Goal: Task Accomplishment & Management: Use online tool/utility

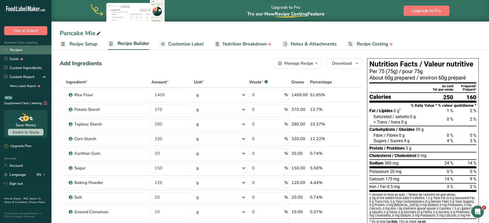
click at [20, 48] on link "Recipes" at bounding box center [25, 50] width 51 height 9
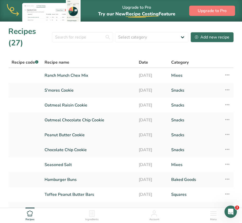
click at [69, 135] on link "Peanut Butter Cookie" at bounding box center [88, 135] width 88 height 11
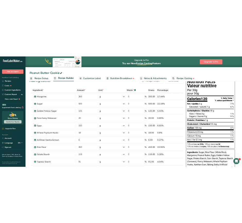
scroll to position [15, 0]
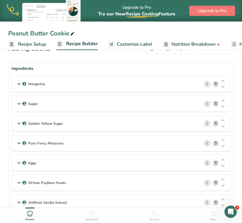
click at [122, 78] on div "Margarine" at bounding box center [106, 84] width 188 height 16
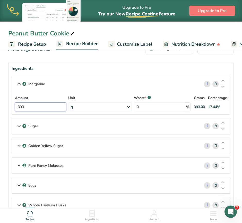
drag, startPoint x: 34, startPoint y: 106, endPoint x: 3, endPoint y: 107, distance: 31.7
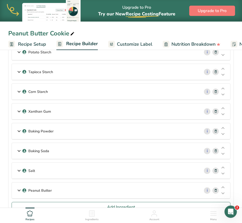
scroll to position [258, 0]
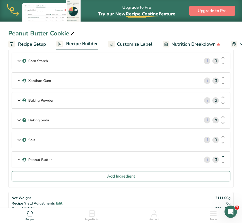
type input "250"
click at [221, 156] on icon at bounding box center [223, 157] width 6 height 4
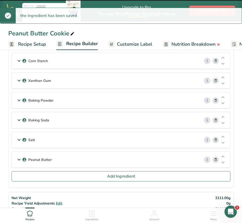
click at [44, 163] on div "Peanut Butter" at bounding box center [106, 160] width 188 height 16
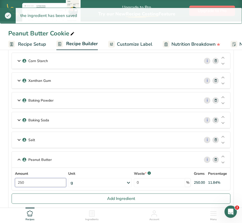
drag, startPoint x: 35, startPoint y: 182, endPoint x: 0, endPoint y: 176, distance: 36.1
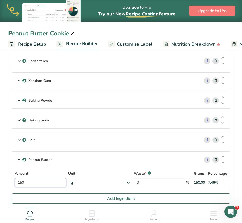
type input "150"
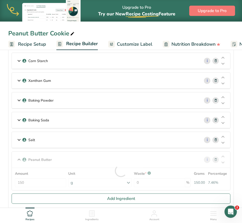
click at [10, 164] on section "Ingredients Margarine i Amount 250 Unit g Weight Units g kg mg See more Volume …" at bounding box center [120, 15] width 225 height 392
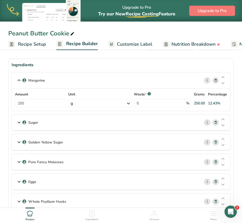
scroll to position [16, 0]
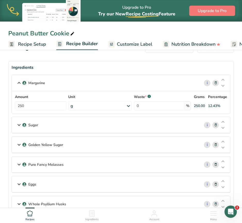
click at [21, 124] on icon at bounding box center [19, 125] width 6 height 9
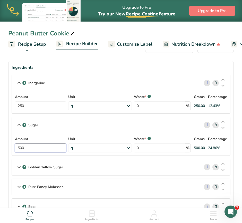
click at [34, 149] on input "500" at bounding box center [40, 148] width 51 height 9
type input "563"
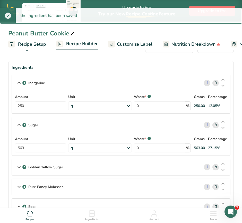
click at [20, 169] on icon at bounding box center [19, 167] width 6 height 9
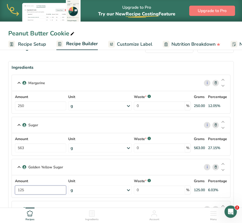
drag, startPoint x: 39, startPoint y: 193, endPoint x: 12, endPoint y: 192, distance: 26.2
click at [12, 192] on div "Amount 125 Unit g Weight Units g kg mg See more Volume Units l mL fl oz See mor…" at bounding box center [121, 187] width 218 height 22
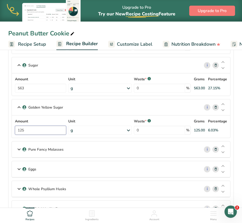
scroll to position [81, 0]
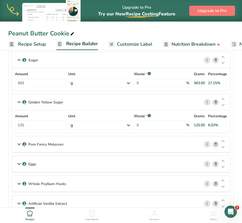
click at [18, 142] on icon at bounding box center [19, 144] width 6 height 9
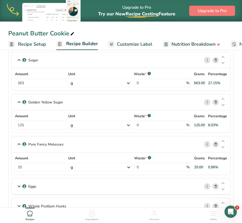
click at [18, 186] on icon at bounding box center [19, 186] width 6 height 9
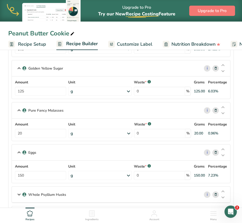
scroll to position [141, 0]
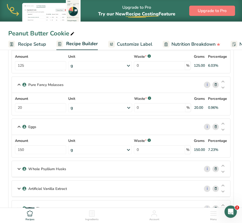
click at [15, 166] on div "Whole Psyllium Husks" at bounding box center [106, 169] width 188 height 16
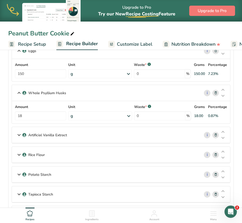
scroll to position [236, 0]
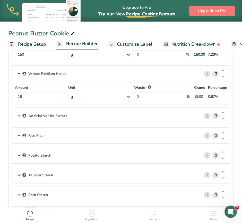
click at [20, 114] on icon at bounding box center [19, 115] width 6 height 9
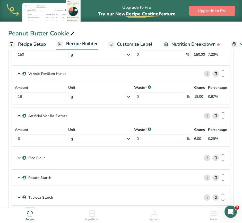
click at [17, 159] on icon at bounding box center [19, 158] width 6 height 9
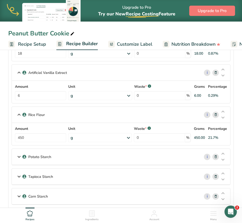
scroll to position [312, 0]
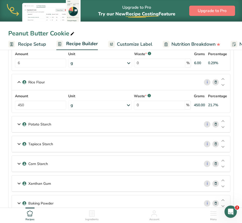
click at [18, 162] on icon at bounding box center [19, 163] width 6 height 9
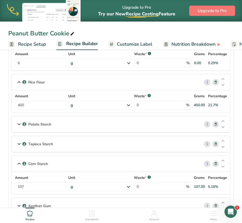
click at [21, 148] on icon at bounding box center [19, 144] width 6 height 9
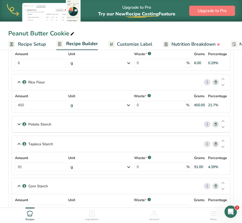
click at [23, 129] on div "Potato Starch" at bounding box center [106, 124] width 188 height 16
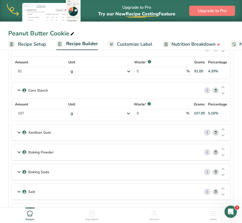
scroll to position [452, 0]
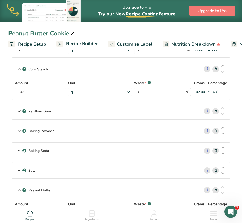
click at [21, 131] on icon at bounding box center [19, 131] width 6 height 9
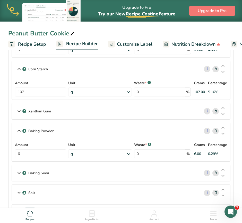
click at [20, 106] on div "Xanthan Gum" at bounding box center [106, 111] width 188 height 16
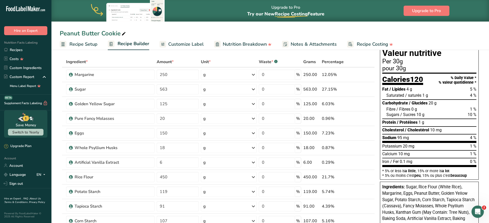
scroll to position [5, 0]
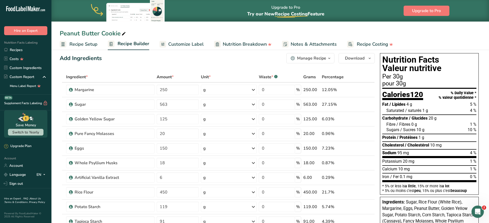
drag, startPoint x: 488, startPoint y: 32, endPoint x: 493, endPoint y: 53, distance: 21.4
click at [469, 43] on ul "Recipe Setup Recipe Builder Customize Label Nutrition Breakdown Notes & Attachm…" at bounding box center [269, 44] width 437 height 12
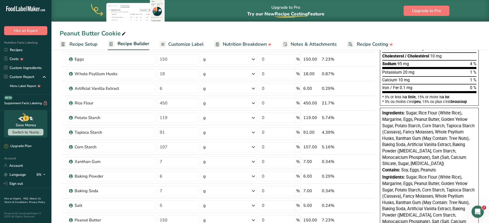
scroll to position [113, 0]
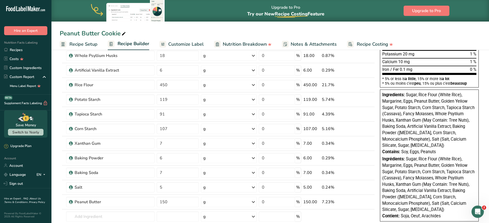
drag, startPoint x: 443, startPoint y: 152, endPoint x: 380, endPoint y: 96, distance: 84.3
click at [380, 96] on div "Ingredients: Sugar, Rice Flour (White Rice), Margarine, Eggs, Peanut Butter, Go…" at bounding box center [429, 156] width 99 height 132
copy div "Ingredients: Sugar, Rice Flour (White Rice), Margarine, Eggs, Peanut Butter, Go…"
click at [16, 49] on link "Recipes" at bounding box center [25, 50] width 51 height 9
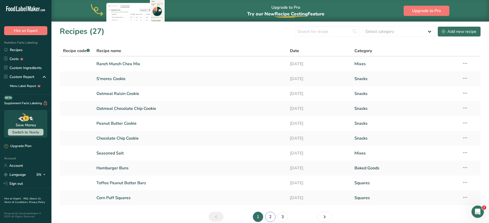
click at [274, 218] on link "2" at bounding box center [270, 217] width 10 height 10
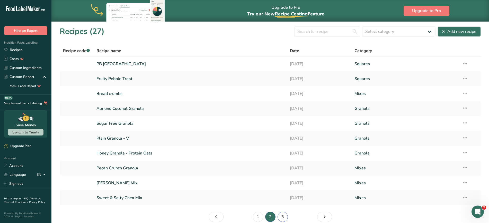
click at [282, 217] on link "3" at bounding box center [282, 217] width 10 height 10
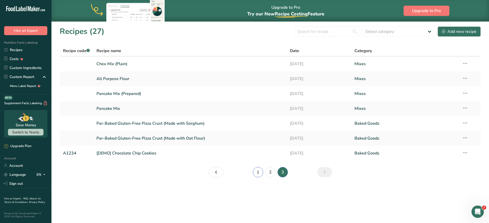
click at [260, 171] on link "1" at bounding box center [258, 172] width 10 height 10
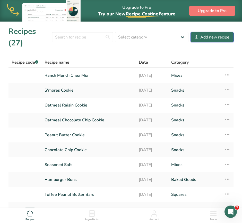
click at [227, 40] on div "Add new recipe" at bounding box center [212, 37] width 34 height 6
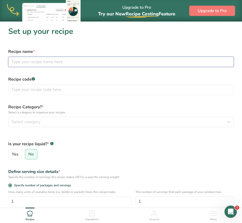
click at [109, 64] on input "text" at bounding box center [120, 62] width 225 height 10
type input "Sandwich Bread"
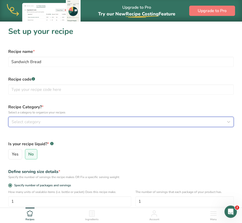
click at [78, 126] on button "Select category" at bounding box center [120, 122] width 225 height 10
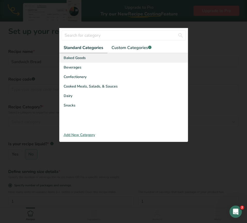
click at [77, 55] on div "Baked Goods" at bounding box center [123, 58] width 128 height 10
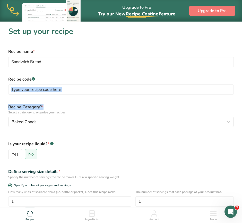
drag, startPoint x: 241, startPoint y: 82, endPoint x: 247, endPoint y: 110, distance: 28.3
click at [242, 110] on html "Upgrade to Pro Try our New Recipe Costing .a-29{fill:none;stroke-linecap:round;…" at bounding box center [121, 158] width 242 height 317
click at [184, 135] on div "Is your recipe liquid? * .a-a{fill:#347362;}.b-a{fill:#fff;} Yes No" at bounding box center [120, 147] width 231 height 29
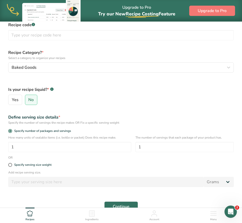
scroll to position [57, 0]
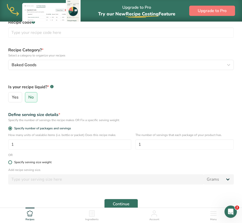
click at [11, 161] on span at bounding box center [10, 163] width 4 height 4
click at [11, 161] on input "Specify serving size weight" at bounding box center [9, 162] width 3 height 3
radio input "true"
radio input "false"
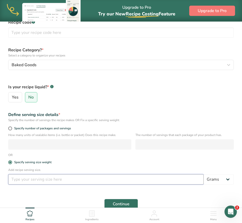
click at [36, 180] on input "number" at bounding box center [105, 180] width 195 height 10
type input "75"
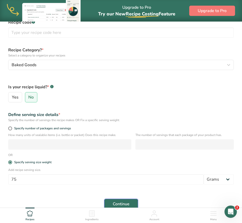
click at [121, 203] on span "Continue" at bounding box center [121, 204] width 17 height 6
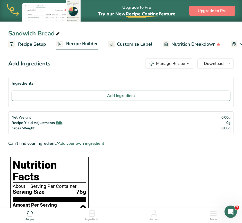
click at [125, 46] on span "Customize Label" at bounding box center [134, 44] width 35 height 7
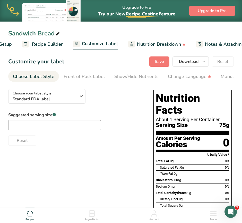
scroll to position [0, 100]
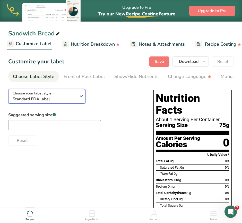
click at [68, 98] on span "Standard FDA label" at bounding box center [46, 99] width 66 height 6
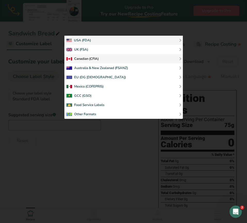
click at [95, 59] on div "Canadian (CFIA)" at bounding box center [82, 59] width 32 height 6
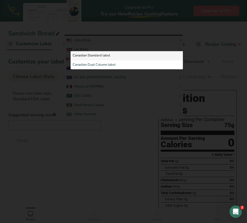
click at [113, 56] on link "Canadian Standard label" at bounding box center [126, 55] width 112 height 9
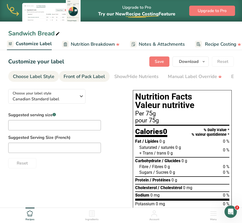
click at [84, 78] on div "Front of Pack Label" at bounding box center [84, 76] width 41 height 7
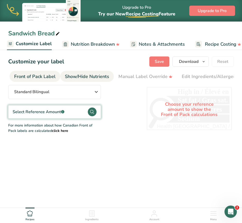
scroll to position [0, 50]
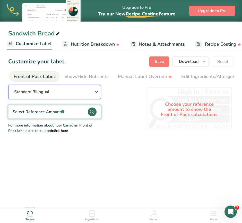
click at [97, 94] on icon "button" at bounding box center [96, 91] width 6 height 9
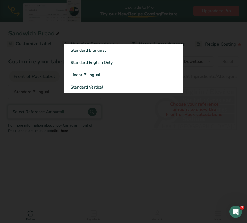
click at [98, 147] on div at bounding box center [123, 111] width 247 height 223
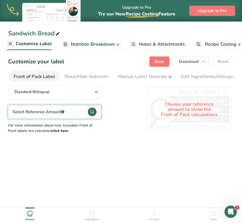
click at [84, 116] on div "Select Reference Amount .a-a{fill:#347362;}.b-a{fill:#fff;}" at bounding box center [54, 111] width 93 height 13
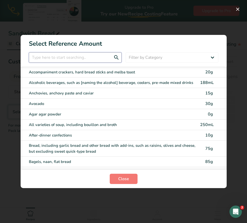
click at [73, 60] on input "FOP Category Selection Modal" at bounding box center [75, 57] width 93 height 10
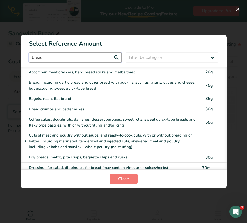
type input "bread"
click at [96, 84] on div "Bread, including garlic bread and other bread with add-ins, such as raisins, ol…" at bounding box center [113, 86] width 168 height 12
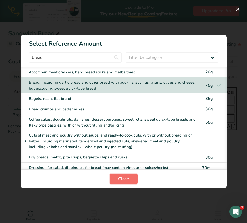
click at [114, 180] on button "Close" at bounding box center [124, 179] width 28 height 10
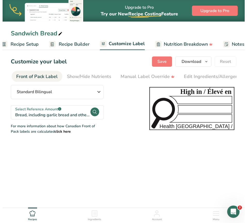
scroll to position [0, 0]
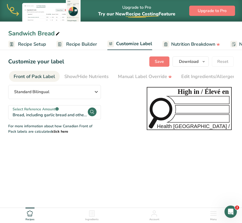
click at [22, 49] on link "Recipe Setup" at bounding box center [27, 45] width 38 height 12
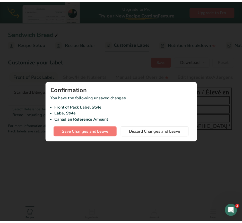
scroll to position [0, 2]
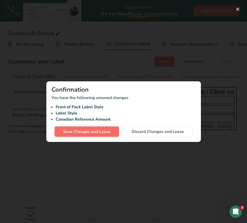
click at [71, 132] on span "Save Changes and Leave" at bounding box center [86, 132] width 47 height 6
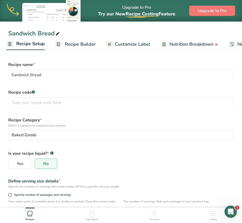
click at [143, 43] on span "Customize Label" at bounding box center [132, 44] width 35 height 7
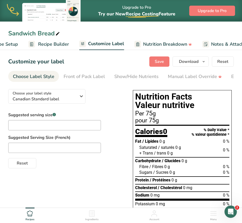
scroll to position [0, 100]
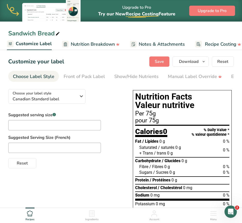
click at [95, 216] on icon at bounding box center [92, 214] width 6 height 6
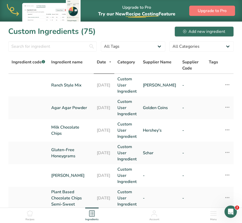
click at [34, 219] on span "Recipes" at bounding box center [29, 220] width 9 height 4
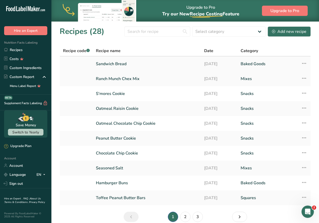
click at [148, 66] on link "Sandwich Bread" at bounding box center [147, 64] width 102 height 11
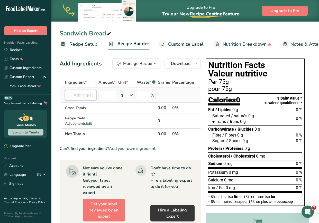
click at [81, 93] on input "text" at bounding box center [80, 95] width 31 height 10
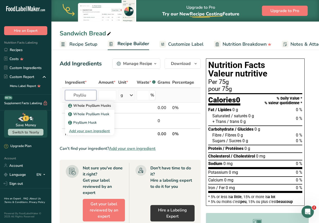
type input "Psylliu"
click at [82, 104] on p "Whole Psyllium Husks" at bounding box center [90, 105] width 42 height 5
type input "Whole Psyllium Husks"
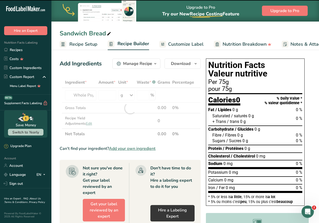
type input "0"
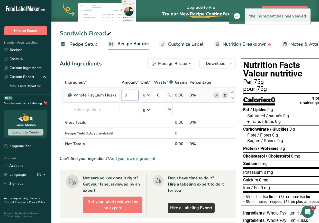
drag, startPoint x: 128, startPoint y: 95, endPoint x: 121, endPoint y: 95, distance: 6.9
click at [122, 95] on input "0" at bounding box center [130, 95] width 17 height 10
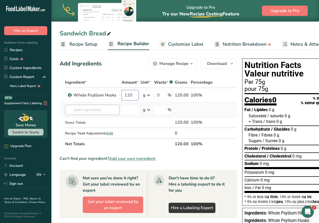
type input "120"
click at [113, 111] on div "Ingredient * Amount * Unit * Waste * .a-a{fill:#347362;}.b-a{fill:#fff;} Grams …" at bounding box center [148, 113] width 177 height 73
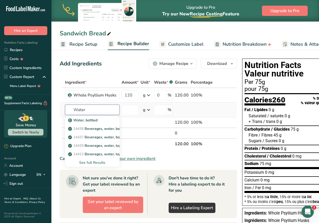
type input "Water"
click at [89, 163] on div "See full Results" at bounding box center [92, 162] width 46 height 5
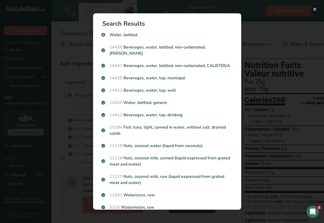
click at [313, 11] on button "Search results modal" at bounding box center [315, 9] width 8 height 8
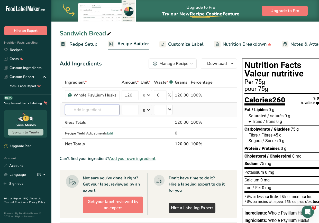
click at [106, 106] on input "text" at bounding box center [92, 110] width 55 height 10
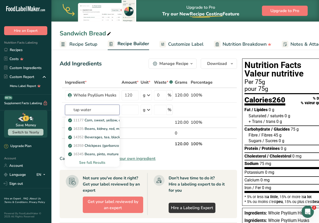
drag, startPoint x: 105, startPoint y: 105, endPoint x: 2, endPoint y: 105, distance: 103.9
click at [2, 105] on div ".a-20{fill:#fff;} Hire an Expert Nutrition Facts Labeling Recipes Costs Custom …" at bounding box center [159, 167] width 319 height 334
type input "water"
click at [97, 162] on div "See full Results" at bounding box center [92, 162] width 46 height 5
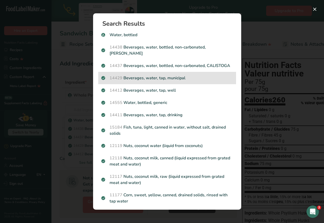
click at [178, 81] on p "14429 Beverages, water, tap, municipal" at bounding box center [167, 78] width 132 height 6
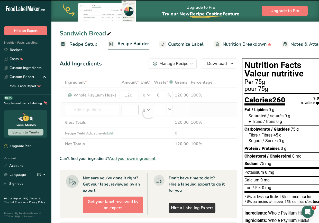
type input "0"
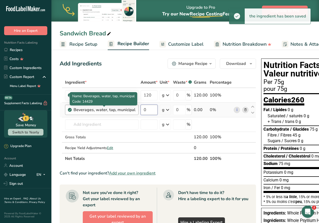
drag, startPoint x: 151, startPoint y: 110, endPoint x: 128, endPoint y: 111, distance: 22.9
click at [128, 111] on tr "Beverages, water, tap, municipal 0 g Portions 1 fl oz 1 bottle 8 fl oz 1 liter …" at bounding box center [158, 110] width 196 height 15
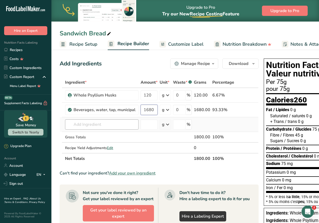
type input "1680"
click at [125, 123] on div "Ingredient * Amount * Unit * Waste * .a-a{fill:#347362;}.b-a{fill:#fff;} Grams …" at bounding box center [159, 120] width 199 height 87
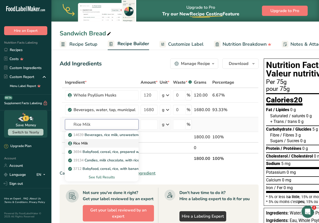
type input "Rice Milk"
click at [89, 144] on div "Rice Milk" at bounding box center [97, 143] width 57 height 5
type input "Rice Milk"
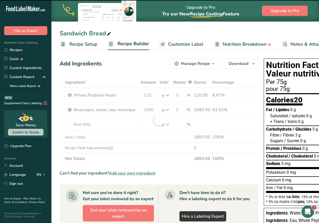
type input "0"
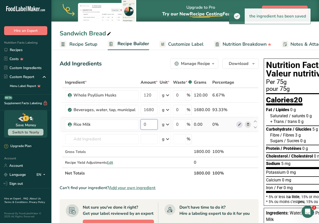
click at [148, 125] on input "0" at bounding box center [149, 125] width 17 height 10
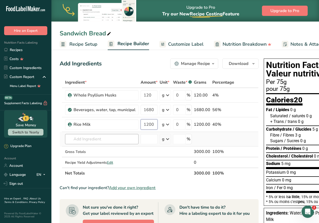
type input "1200"
click at [123, 141] on div "Ingredient * Amount * Unit * Waste * .a-a{fill:#347362;}.b-a{fill:#fff;} Grams …" at bounding box center [159, 128] width 199 height 102
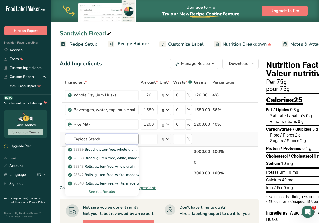
type input "Tapioca Starch"
click at [101, 193] on div "See full Results" at bounding box center [101, 192] width 65 height 5
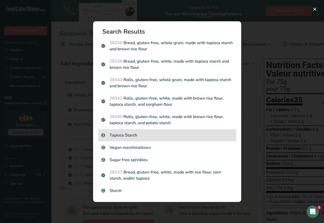
click at [124, 133] on p "Tapioca Starch" at bounding box center [167, 135] width 132 height 6
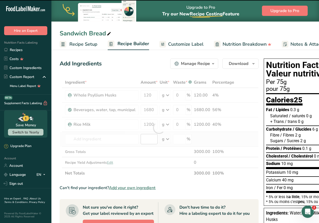
type input "0"
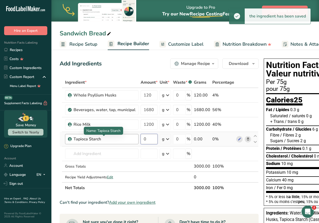
drag, startPoint x: 152, startPoint y: 139, endPoint x: 126, endPoint y: 141, distance: 26.5
click at [126, 141] on tr "Tapioca Starch 0 g Weight Units g kg mg See more Volume Units l mL fl oz See mo…" at bounding box center [159, 139] width 199 height 15
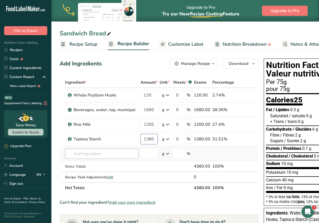
type input "1380"
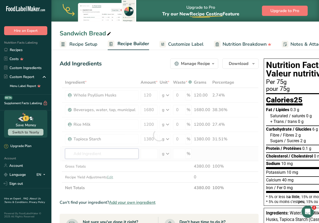
click at [113, 153] on div "Ingredient * Amount * Unit * Waste * .a-a{fill:#347362;}.b-a{fill:#fff;} Grams …" at bounding box center [159, 135] width 199 height 116
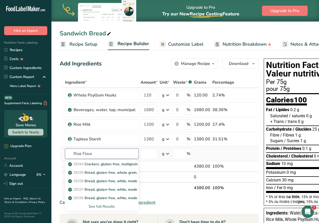
type input "Rice Flour"
click at [103, 205] on div "See full Results" at bounding box center [101, 206] width 65 height 5
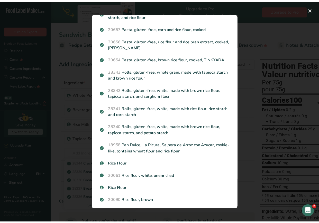
scroll to position [126, 0]
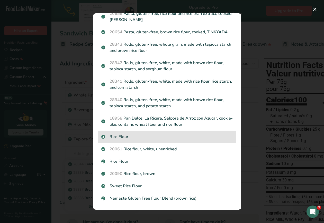
click at [140, 140] on p "Rice Flour" at bounding box center [167, 137] width 132 height 6
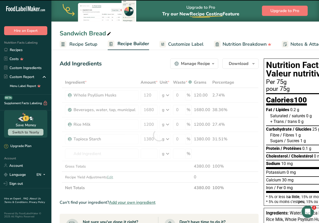
type input "0"
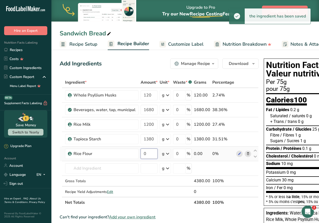
click at [151, 154] on input "0" at bounding box center [149, 154] width 17 height 10
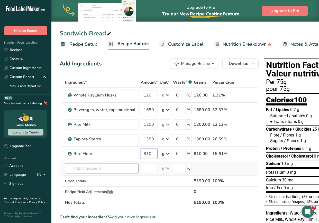
type input "810"
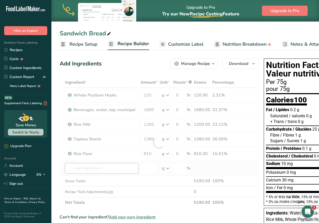
click at [109, 172] on div "Ingredient * Amount * Unit * Waste * .a-a{fill:#347362;}.b-a{fill:#fff;} Grams …" at bounding box center [159, 142] width 199 height 131
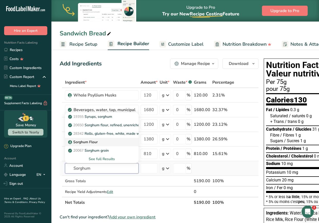
type input "Sorghum"
click at [89, 141] on p "Sorghum Flour" at bounding box center [83, 142] width 29 height 5
type input "Sorghum Flour"
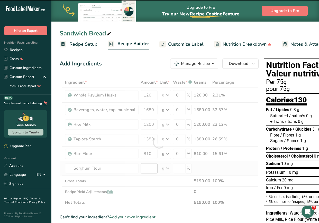
type input "0"
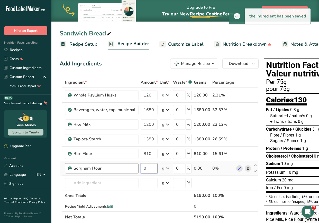
drag, startPoint x: 149, startPoint y: 169, endPoint x: 136, endPoint y: 170, distance: 13.4
click at [136, 170] on tr "Sorghum Flour 0 g Weight Units g kg mg See more Volume Units l mL fl oz See mor…" at bounding box center [159, 169] width 199 height 15
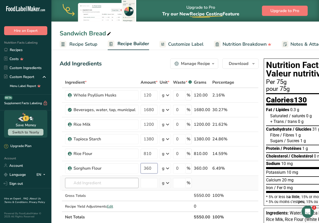
type input "360"
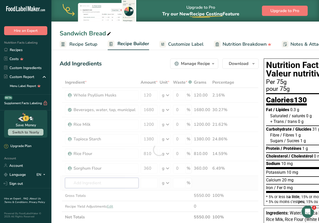
click at [108, 182] on div "Ingredient * Amount * Unit * Waste * .a-a{fill:#347362;}.b-a{fill:#fff;} Grams …" at bounding box center [159, 150] width 199 height 146
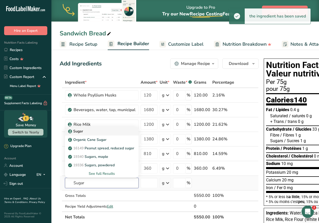
type input "Sugar"
click at [83, 128] on link "Sugar" at bounding box center [102, 131] width 74 height 8
type input "Sugar"
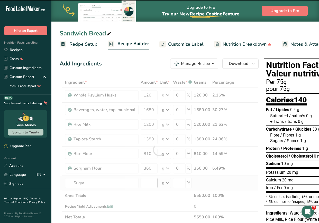
type input "0"
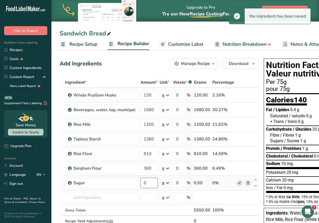
click at [150, 183] on input "0" at bounding box center [149, 183] width 17 height 10
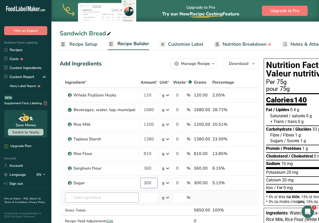
type input "300"
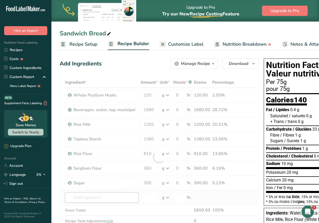
click at [104, 195] on div "Ingredient * Amount * Unit * Waste * .a-a{fill:#347362;}.b-a{fill:#fff;} Grams …" at bounding box center [159, 157] width 199 height 160
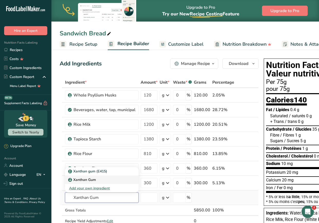
type input "Xanthan Gum"
click at [92, 179] on p "Xanthan Gum" at bounding box center [82, 179] width 27 height 5
type input "Xanthan Gum"
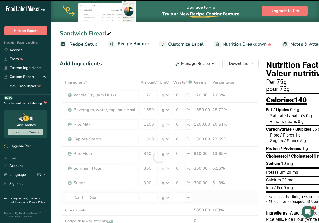
type input "0"
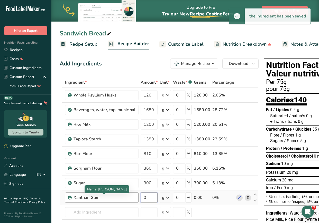
drag, startPoint x: 152, startPoint y: 198, endPoint x: 128, endPoint y: 199, distance: 24.4
click at [128, 199] on tr "Xanthan Gum 0 g Weight Units g kg mg See more Volume Units l mL fl oz See more …" at bounding box center [159, 198] width 199 height 15
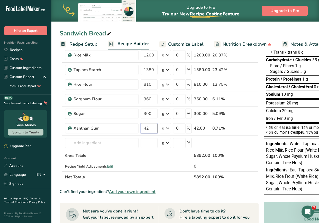
scroll to position [71, 0]
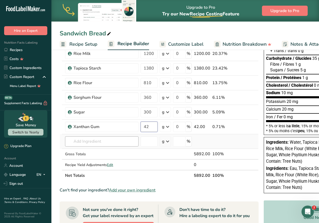
type input "42"
click at [95, 140] on div "Ingredient * Amount * Unit * Waste * .a-a{fill:#347362;}.b-a{fill:#fff;} Grams …" at bounding box center [159, 93] width 199 height 175
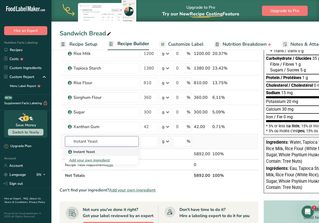
type input "Instant Yeast"
click at [89, 151] on p "Instant Yeast" at bounding box center [82, 151] width 26 height 5
type input "Instant Yeast"
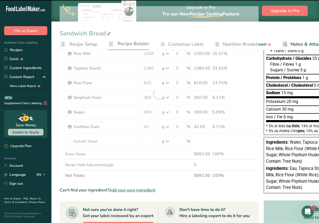
type input "0"
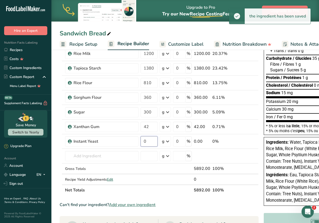
click at [148, 144] on input "0" at bounding box center [149, 142] width 17 height 10
type input "48"
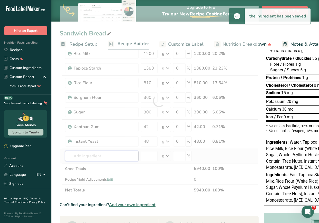
click at [103, 156] on div "Ingredient * Amount * Unit * Waste * .a-a{fill:#347362;}.b-a{fill:#fff;} Grams …" at bounding box center [159, 101] width 199 height 190
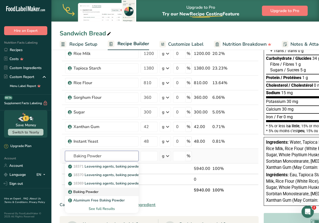
type input "Baking Powder"
click at [97, 192] on p "Baking Powder" at bounding box center [83, 192] width 29 height 5
type input "Baking Powder"
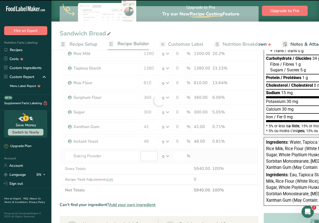
type input "0"
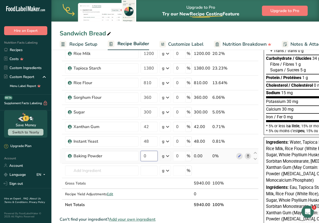
click at [149, 157] on input "0" at bounding box center [149, 156] width 17 height 10
type input "48"
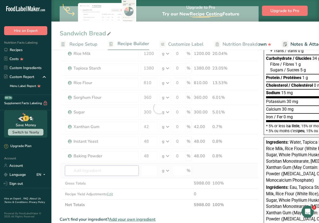
click at [79, 170] on div "Ingredient * Amount * Unit * Waste * .a-a{fill:#347362;}.b-a{fill:#fff;} Grams …" at bounding box center [159, 108] width 199 height 204
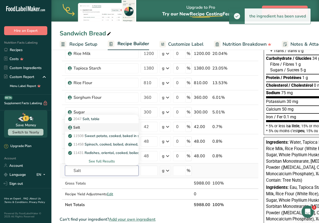
type input "Salt"
click at [95, 130] on div "Salt" at bounding box center [97, 127] width 57 height 5
type input "Salt"
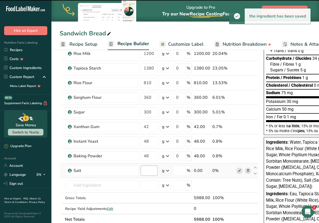
type input "0"
click at [149, 171] on input "0" at bounding box center [149, 171] width 17 height 10
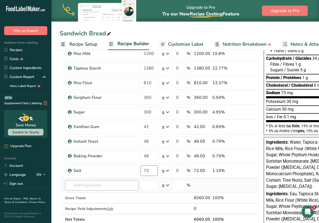
type input "72"
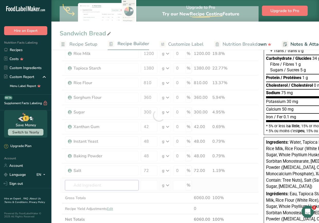
click at [108, 187] on div "Ingredient * Amount * Unit * Waste * .a-a{fill:#347362;}.b-a{fill:#fff;} Grams …" at bounding box center [159, 115] width 199 height 219
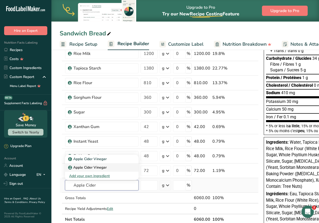
type input "Apple Cider"
click at [102, 165] on link "Apple Cider Vinegar" at bounding box center [102, 168] width 74 height 8
type input "Apple Cider Vinegar"
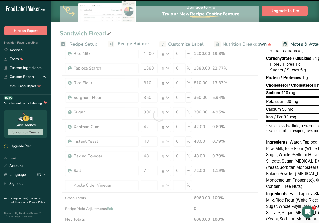
type input "0"
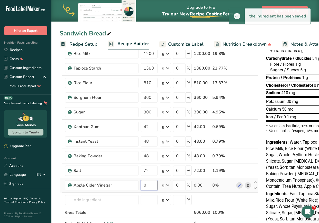
drag, startPoint x: 153, startPoint y: 185, endPoint x: 138, endPoint y: 189, distance: 15.8
click at [138, 189] on tr "Apple Cider Vinegar 0 g Weight Units g kg mg See more Volume Units l mL fl oz S…" at bounding box center [159, 185] width 199 height 15
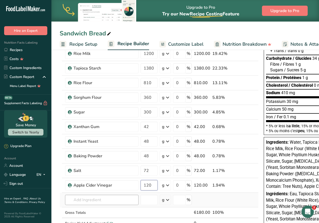
type input "120"
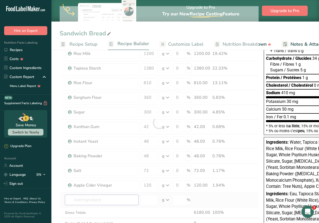
click at [127, 202] on div "Ingredient * Amount * Unit * Waste * .a-a{fill:#347362;}.b-a{fill:#fff;} Grams …" at bounding box center [159, 123] width 199 height 234
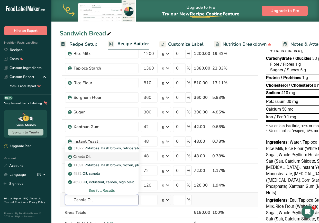
type input "Canola Oil"
click at [79, 156] on p "Canola Oil" at bounding box center [79, 156] width 21 height 5
type input "Canola Oil"
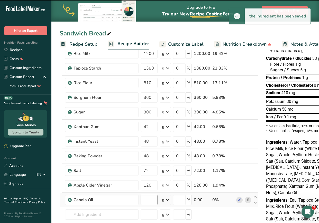
type input "0"
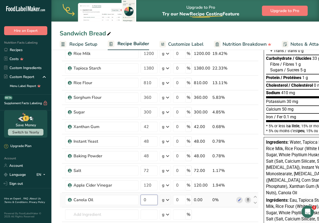
click at [150, 198] on input "0" at bounding box center [149, 200] width 17 height 10
drag, startPoint x: 150, startPoint y: 198, endPoint x: 141, endPoint y: 202, distance: 9.8
click at [141, 202] on input "0" at bounding box center [149, 200] width 17 height 10
type input "270"
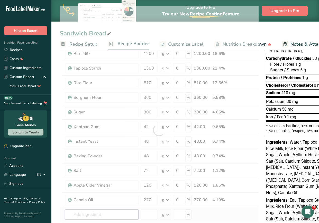
click at [103, 217] on div "Ingredient * Amount * Unit * Waste * .a-a{fill:#347362;}.b-a{fill:#fff;} Grams …" at bounding box center [159, 130] width 199 height 248
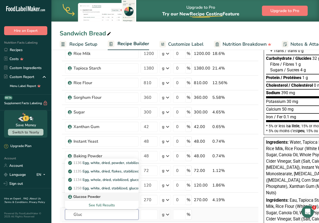
type input "Gluc"
click at [80, 198] on p "Glucose Powder" at bounding box center [84, 196] width 31 height 5
type input "Glucose Powder"
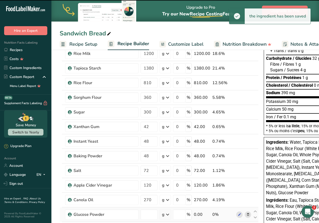
type input "0"
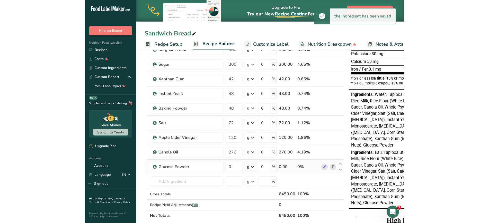
scroll to position [119, 0]
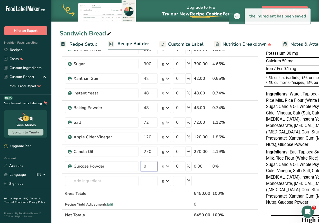
drag, startPoint x: 153, startPoint y: 169, endPoint x: 125, endPoint y: 173, distance: 28.8
click at [125, 173] on tr "Glucose Powder 0 g Weight Units g kg mg See more Volume Units l mL fl oz See mo…" at bounding box center [159, 166] width 199 height 15
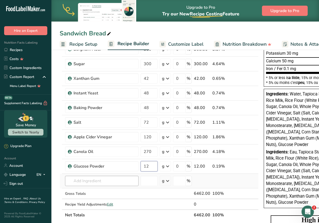
type input "12"
click at [110, 184] on div "Ingredient * Amount * Unit * Waste * .a-a{fill:#347362;}.b-a{fill:#fff;} Grams …" at bounding box center [159, 89] width 199 height 263
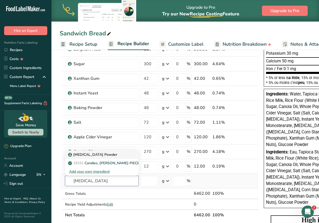
type input "Dextrose"
click at [98, 152] on link "Dextrose Powder" at bounding box center [102, 155] width 74 height 8
type input "Dextrose Powder"
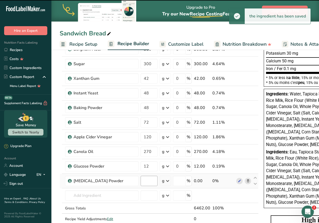
type input "0"
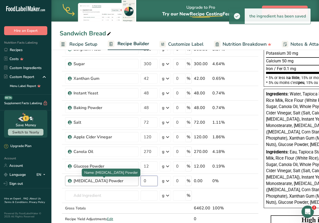
drag, startPoint x: 149, startPoint y: 183, endPoint x: 115, endPoint y: 182, distance: 34.0
click at [115, 182] on tr "Dextrose Powder 0 g Weight Units g kg mg See more Volume Units l mL fl oz See m…" at bounding box center [159, 181] width 199 height 15
type input "18"
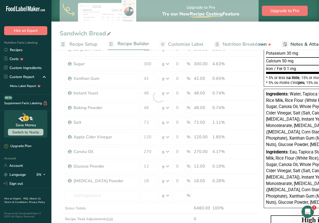
click at [108, 190] on div "Ingredient * Amount * Unit * Waste * .a-a{fill:#347362;}.b-a{fill:#fff;} Grams …" at bounding box center [159, 97] width 199 height 278
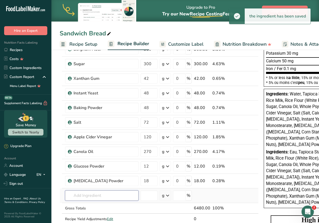
click at [106, 194] on input "text" at bounding box center [102, 196] width 74 height 10
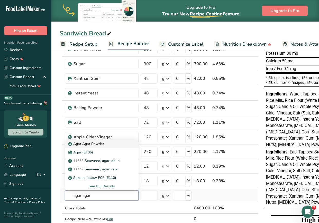
type input "agar agar"
click at [97, 144] on p "Agar Agar Powder" at bounding box center [86, 143] width 35 height 5
type input "Agar Agar Powder"
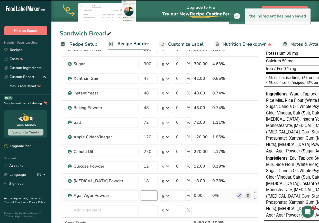
type input "0"
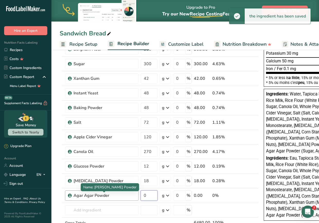
drag, startPoint x: 151, startPoint y: 196, endPoint x: 129, endPoint y: 197, distance: 22.4
click at [129, 197] on tr "Agar Agar Powder 0 g Weight Units g kg mg See more Volume Units l mL fl oz See …" at bounding box center [159, 196] width 199 height 15
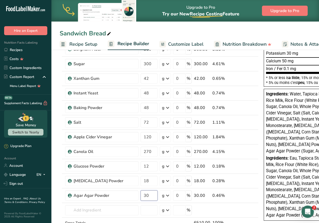
type input "30"
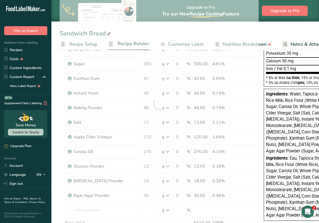
click at [54, 190] on section "Add Ingredients Manage Recipe Delete Recipe Duplicate Recipe Scale Recipe Save …" at bounding box center [185, 178] width 268 height 499
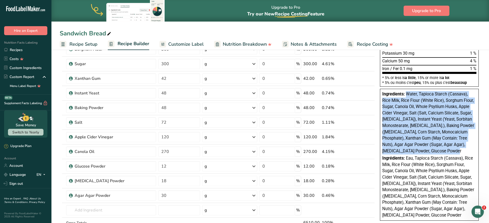
drag, startPoint x: 447, startPoint y: 151, endPoint x: 407, endPoint y: 95, distance: 68.9
click at [407, 95] on div "Ingredients: Water, Tapioca Starch (Cassava), Rice Milk, Rice Flour (White Rice…" at bounding box center [429, 122] width 94 height 63
copy span "Water, Tapioca Starch (Cassava), Rice Milk, Rice Flour (White Rice), Sorghum Fl…"
click at [456, 133] on span "Water, Tapioca Starch (Cassava), Rice Milk, Rice Flour (White Rice), Sorghum Fl…" at bounding box center [428, 123] width 92 height 62
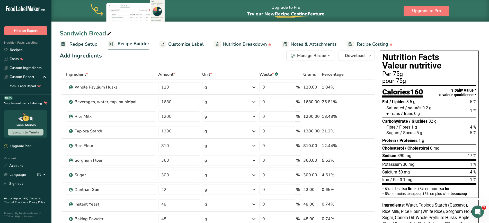
scroll to position [7, 0]
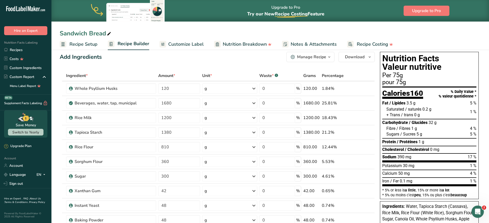
click at [72, 44] on span "Recipe Setup" at bounding box center [83, 44] width 28 height 7
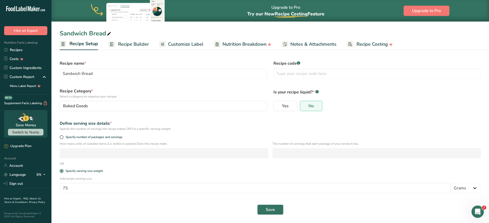
scroll to position [1, 0]
click at [172, 44] on span "Customize Label" at bounding box center [185, 44] width 35 height 7
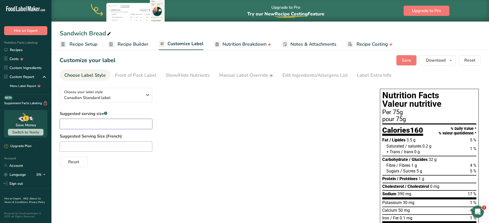
click at [115, 128] on input "text" at bounding box center [106, 124] width 93 height 10
type input "P"
type input "T"
type input "P"
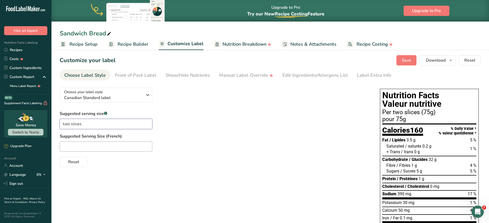
drag, startPoint x: 64, startPoint y: 120, endPoint x: 57, endPoint y: 119, distance: 7.1
click at [57, 119] on section "Customize your label Save Download Choose what to show on your downloaded label…" at bounding box center [269, 215] width 437 height 337
type input "two slices"
click at [89, 144] on input "text" at bounding box center [106, 147] width 93 height 10
paste input "deux tranches"
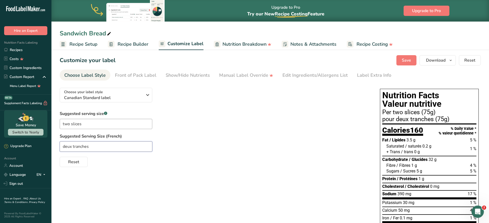
type input "deux tranches"
drag, startPoint x: 67, startPoint y: 123, endPoint x: 45, endPoint y: 123, distance: 22.1
click at [45, 123] on div ".a-20{fill:#fff;} Hire an Expert Nutrition Facts Labeling Recipes Costs Custom …" at bounding box center [244, 191] width 489 height 385
type input "2 slices"
drag, startPoint x: 71, startPoint y: 145, endPoint x: 42, endPoint y: 148, distance: 29.5
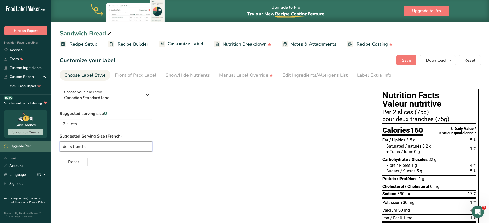
click at [42, 148] on div ".a-20{fill:#fff;} Hire an Expert Nutrition Facts Labeling Recipes Costs Custom …" at bounding box center [244, 191] width 489 height 385
type input "2 tranches"
click at [195, 147] on div "2 tranches" at bounding box center [215, 147] width 310 height 10
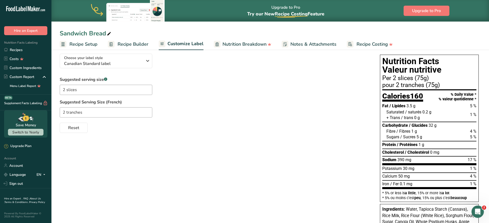
scroll to position [36, 0]
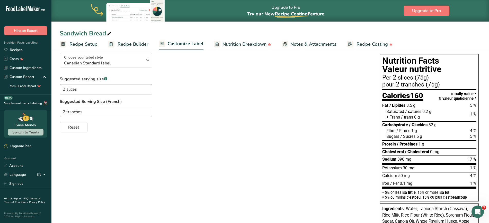
click at [142, 43] on span "Recipe Builder" at bounding box center [133, 44] width 31 height 7
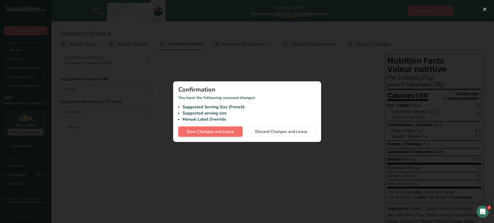
click at [218, 130] on span "Save Changes and Leave" at bounding box center [210, 132] width 47 height 6
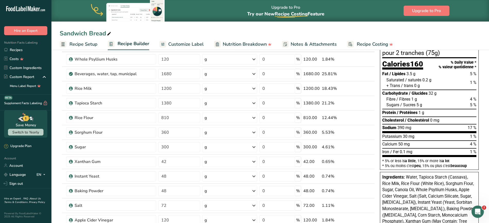
click at [183, 42] on span "Customize Label" at bounding box center [185, 44] width 35 height 7
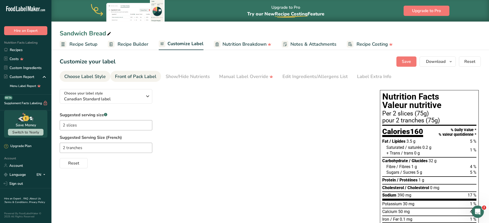
click at [134, 73] on link "Front of Pack Label" at bounding box center [135, 77] width 41 height 12
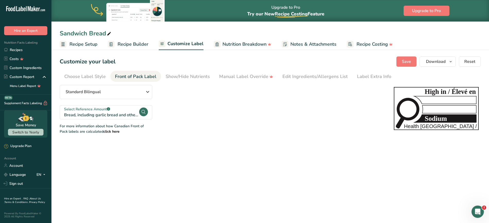
click at [221, 171] on main "Upgrade to Pro Try our New Recipe Costing .a-29{fill:none;stroke-linecap:round;…" at bounding box center [244, 111] width 489 height 223
click at [125, 43] on span "Recipe Builder" at bounding box center [133, 44] width 31 height 7
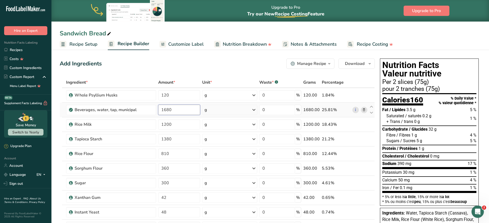
drag, startPoint x: 187, startPoint y: 107, endPoint x: 125, endPoint y: 104, distance: 61.6
click at [125, 104] on tr "Beverages, water, tap, municipal 1680 g Portions 1 fl oz 1 bottle 8 fl oz 1 lit…" at bounding box center [217, 110] width 315 height 15
type input "2880"
click at [364, 124] on div "Ingredient * Amount * Unit * Waste * .a-a{fill:#347362;}.b-a{fill:#fff;} Grams …" at bounding box center [217, 223] width 315 height 292
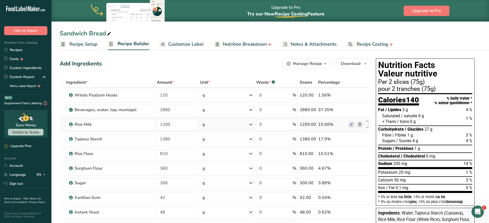
click at [360, 125] on icon at bounding box center [360, 124] width 4 height 5
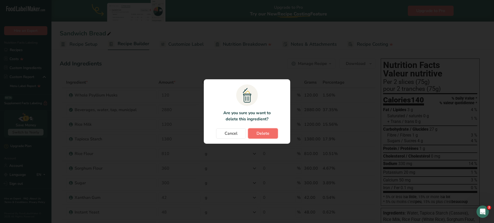
click at [272, 133] on button "Delete" at bounding box center [263, 134] width 30 height 10
type input "1380"
type input "810"
type input "360"
type input "300"
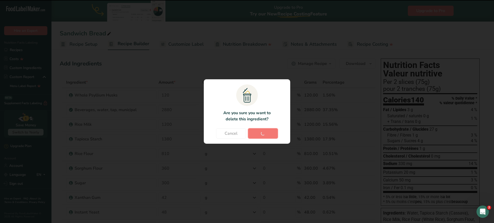
type input "42"
type input "48"
type input "72"
type input "120"
type input "270"
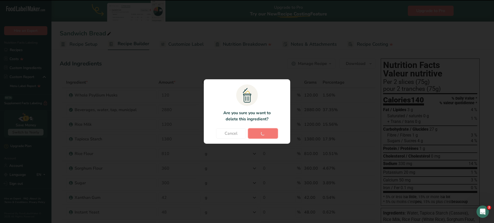
type input "12"
type input "18"
type input "30"
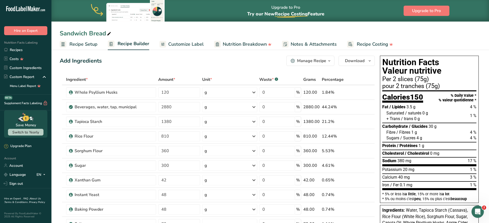
scroll to position [2, 0]
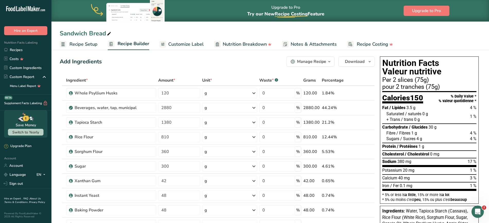
drag, startPoint x: 192, startPoint y: 46, endPoint x: 212, endPoint y: 53, distance: 21.2
click at [192, 45] on span "Customize Label" at bounding box center [185, 44] width 35 height 7
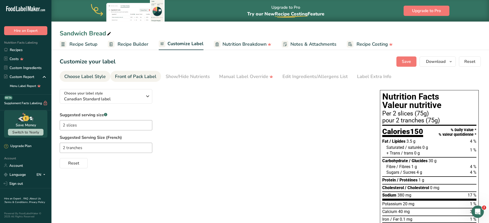
click at [122, 78] on div "Front of Pack Label" at bounding box center [135, 76] width 41 height 7
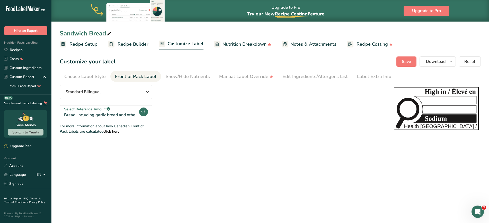
click at [104, 170] on main "Upgrade to Pro Try our New Recipe Costing .a-29{fill:none;stroke-linecap:round;…" at bounding box center [244, 111] width 489 height 223
click at [34, 66] on link "Custom Ingredients" at bounding box center [25, 68] width 51 height 9
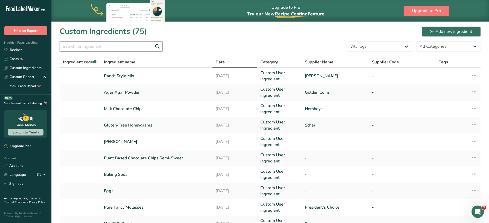
click at [80, 45] on input "text" at bounding box center [111, 46] width 103 height 10
type input "salt"
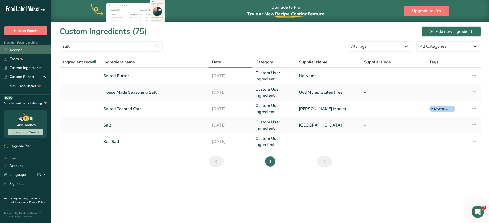
click at [27, 47] on link "Recipes" at bounding box center [25, 50] width 51 height 9
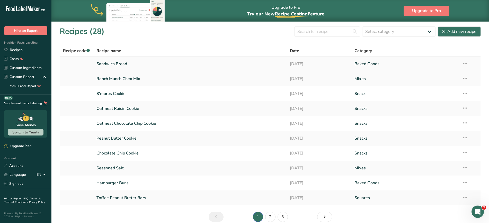
click at [113, 67] on link "Sandwich Bread" at bounding box center [189, 64] width 187 height 11
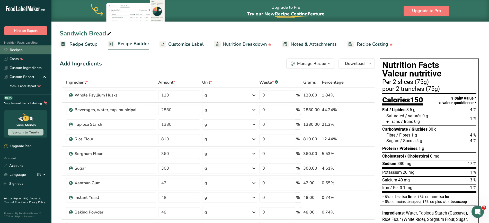
click at [28, 51] on link "Recipes" at bounding box center [25, 50] width 51 height 9
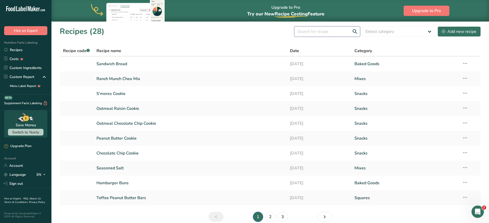
click at [349, 35] on input "text" at bounding box center [327, 31] width 66 height 10
type input "bread crumbs"
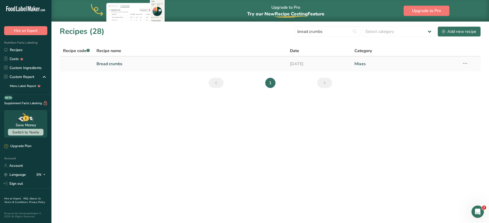
click at [120, 64] on link "Bread crumbs" at bounding box center [189, 64] width 187 height 11
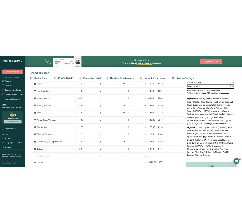
scroll to position [127, 0]
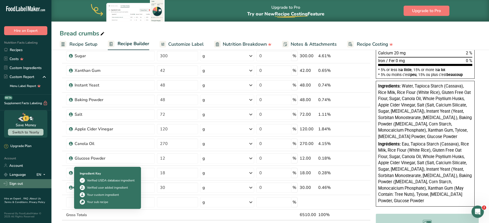
drag, startPoint x: 102, startPoint y: 190, endPoint x: 49, endPoint y: 186, distance: 53.4
click at [49, 186] on div ".a-20{fill:#fff;} Hire an Expert Nutrition Facts Labeling Recipes Costs Custom …" at bounding box center [244, 143] width 489 height 541
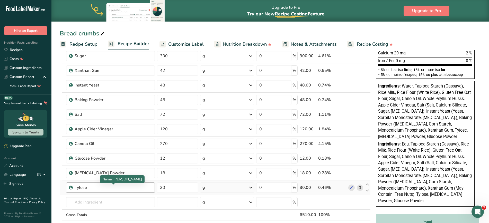
click at [133, 186] on div "Tylose" at bounding box center [107, 188] width 64 height 6
drag, startPoint x: 133, startPoint y: 186, endPoint x: 129, endPoint y: 187, distance: 4.9
click at [129, 187] on div "Tylose" at bounding box center [107, 188] width 64 height 6
click at [89, 184] on div "Tylose" at bounding box center [110, 188] width 89 height 10
click at [88, 187] on div "Tylose" at bounding box center [107, 188] width 64 height 6
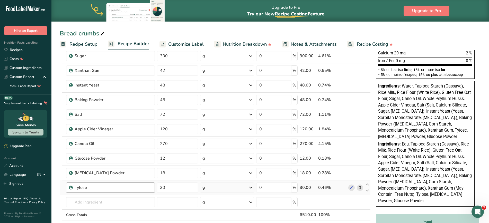
drag, startPoint x: 88, startPoint y: 187, endPoint x: 85, endPoint y: 188, distance: 3.1
click at [85, 188] on div "Tylose" at bounding box center [107, 188] width 64 height 6
click at [84, 190] on div "Tylose" at bounding box center [107, 188] width 64 height 6
click at [87, 186] on div "Tylose" at bounding box center [107, 188] width 64 height 6
click at [359, 187] on icon at bounding box center [360, 187] width 4 height 5
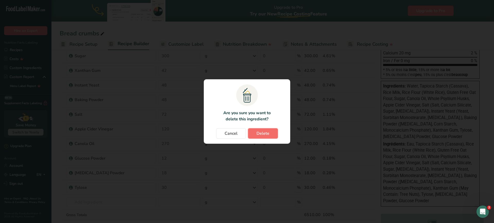
click at [259, 137] on button "Delete" at bounding box center [263, 134] width 30 height 10
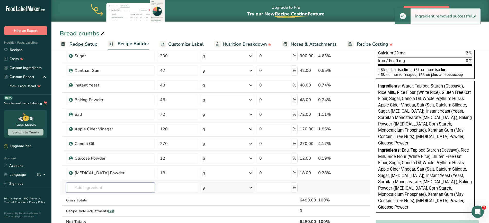
click at [107, 185] on input "text" at bounding box center [110, 188] width 89 height 10
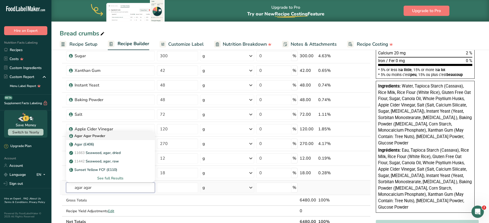
type input "agar agar"
click at [98, 135] on p "Agar Agar Powder" at bounding box center [87, 135] width 35 height 5
type input "Agar Agar Powder"
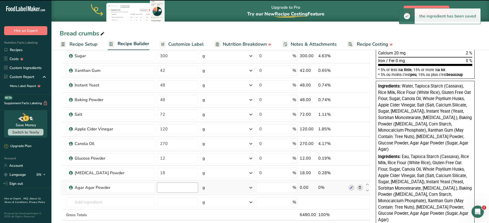
type input "0"
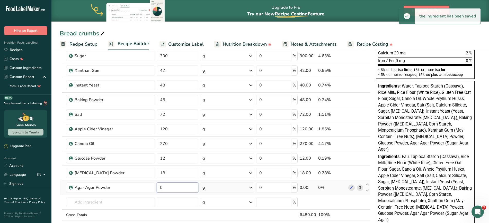
click at [170, 190] on input "0" at bounding box center [177, 188] width 41 height 10
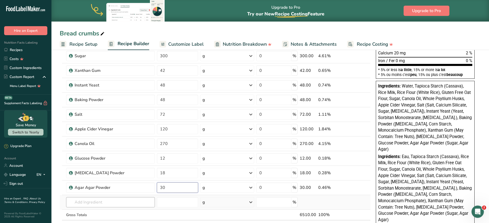
type input "30"
click at [138, 204] on div "Ingredient * Amount * Unit * Waste * .a-a{fill:#347362;}.b-a{fill:#fff;} Grams …" at bounding box center [215, 96] width 311 height 292
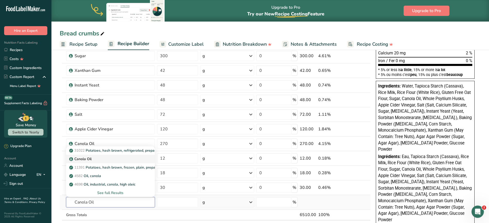
type input "Canola Oil"
click at [79, 162] on p "Canola Oil" at bounding box center [80, 159] width 21 height 5
type input "Canola Oil"
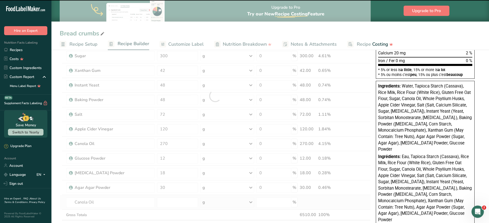
type input "0"
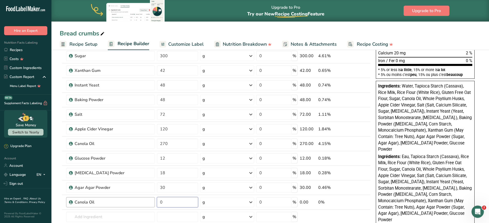
drag, startPoint x: 165, startPoint y: 204, endPoint x: 152, endPoint y: 204, distance: 13.1
click at [152, 204] on tr "Canola Oil 0 g Weight Units g kg mg See more Volume Units l mL fl oz See more 0…" at bounding box center [215, 202] width 310 height 15
type input "170"
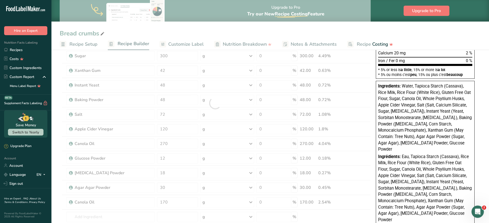
click at [54, 185] on section "Add Ingredients Manage Recipe Delete Recipe Duplicate Recipe Scale Recipe Save …" at bounding box center [269, 175] width 437 height 508
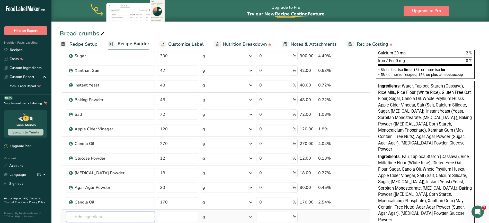
click at [88, 218] on input "text" at bounding box center [110, 217] width 89 height 10
type input "garlic par"
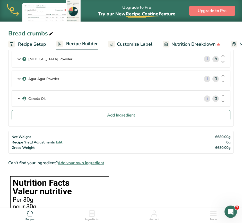
scroll to position [304, 0]
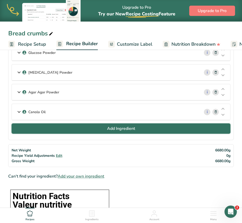
click at [82, 127] on button "Add Ingredient" at bounding box center [121, 129] width 219 height 10
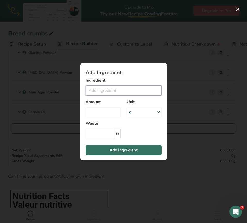
click at [110, 91] on input "Add ingredient modal" at bounding box center [123, 91] width 76 height 10
type input "c"
click at [239, 10] on button "Add ingredient modal" at bounding box center [237, 9] width 8 height 8
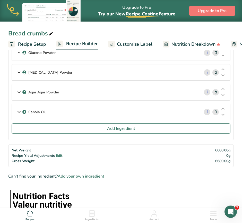
click at [95, 214] on icon at bounding box center [92, 214] width 6 height 6
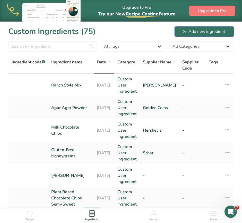
click at [188, 32] on div "Add new ingredient" at bounding box center [204, 32] width 42 height 6
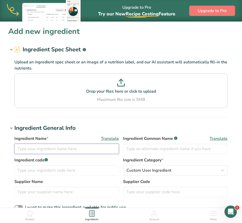
click at [58, 151] on input "text" at bounding box center [66, 149] width 104 height 10
type input "Garlic Parmesan Seasoning Mix"
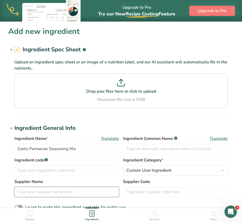
click at [53, 193] on input "text" at bounding box center [66, 192] width 104 height 10
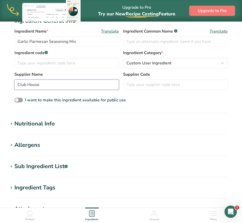
scroll to position [111, 0]
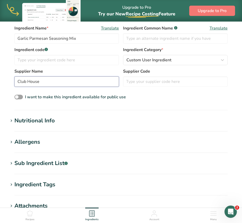
type input "Club House"
click at [36, 122] on div "Nutritional Info" at bounding box center [34, 121] width 40 height 8
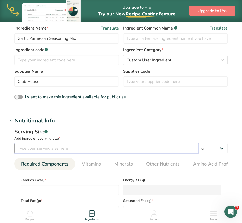
click at [71, 148] on input "number" at bounding box center [106, 149] width 184 height 10
type input "3.4"
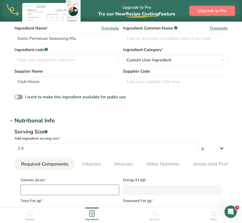
click at [68, 190] on input "number" at bounding box center [70, 190] width 98 height 10
type input "1"
type KJ "4.2"
type input "10"
type KJ "41.8"
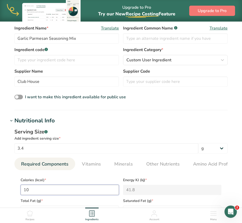
type input "10"
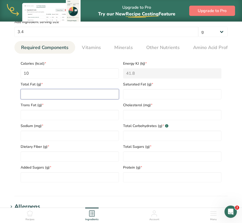
scroll to position [245, 0]
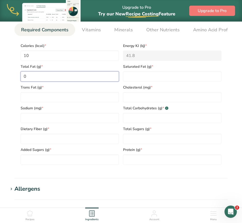
type Fat "0"
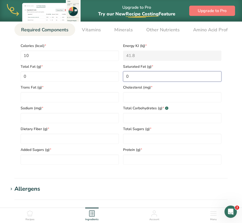
type Fat "0"
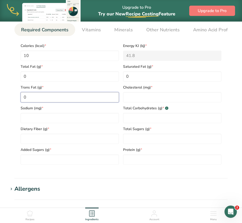
type Fat "0"
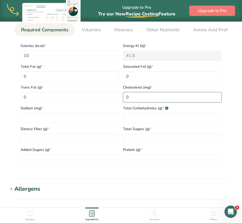
type input "0"
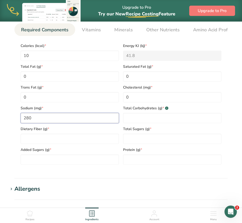
type input "280"
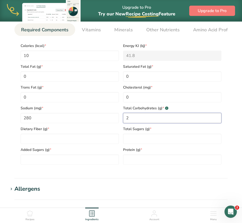
type Carbohydrates "2"
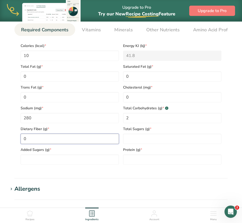
type Fiber "0"
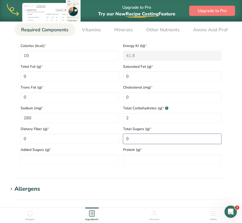
type Sugars "0"
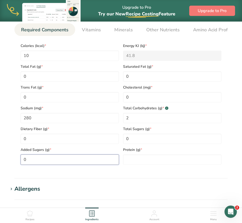
type Sugars "0"
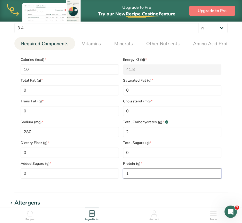
scroll to position [229, 0]
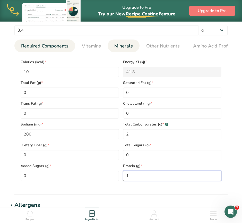
type input "1"
click at [123, 46] on span "Minerals" at bounding box center [123, 46] width 19 height 7
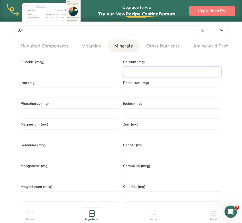
click at [143, 69] on input "number" at bounding box center [172, 72] width 98 height 10
type input "10"
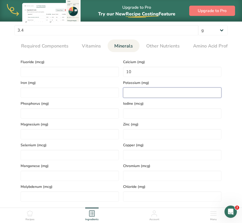
click at [141, 92] on input "number" at bounding box center [172, 93] width 98 height 10
type input "20"
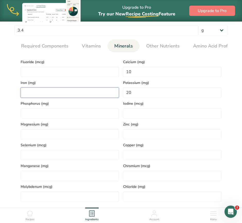
click at [92, 96] on input "number" at bounding box center [70, 93] width 98 height 10
type input "0.1"
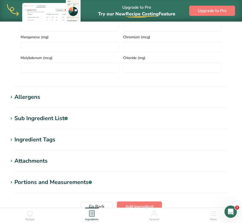
scroll to position [369, 0]
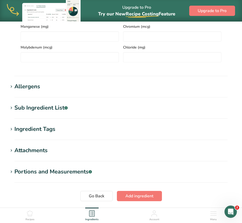
click at [21, 108] on div "Sub Ingredient List .a-a{fill:#347362;}.b-a{fill:#fff;}" at bounding box center [40, 108] width 53 height 8
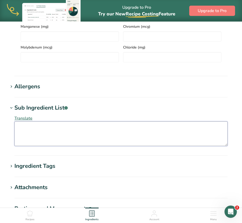
click at [45, 131] on textarea at bounding box center [120, 134] width 213 height 25
paste textarea "Dehydrated Garlic, Parmesan Cheese Solids (milk, Bacterial Culture, Salt, Lipas…"
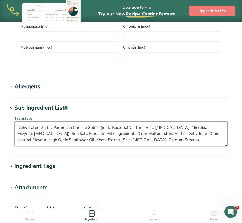
type textarea "Dehydrated Garlic, Parmesan Cheese Solids (milk, Bacterial Culture, Salt, Lipas…"
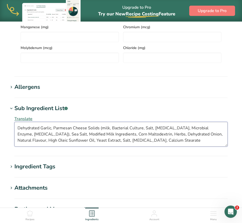
scroll to position [308, 0]
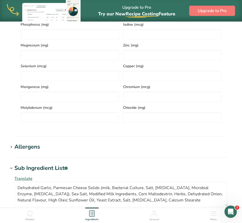
click at [13, 149] on icon at bounding box center [11, 147] width 5 height 7
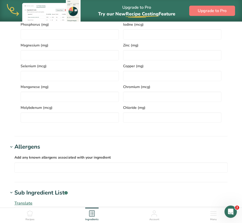
click at [25, 161] on label "Add any known allergens associated with your ingredient" at bounding box center [120, 158] width 213 height 6
click at [26, 164] on div "Add any known allergens associated with your ingredient Soy Tree Nuts Wheat Mil…" at bounding box center [120, 164] width 213 height 19
click at [26, 166] on input "text" at bounding box center [121, 168] width 212 height 8
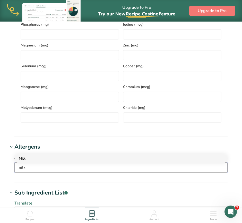
type input "milk"
click at [25, 158] on div "Milk" at bounding box center [117, 158] width 196 height 5
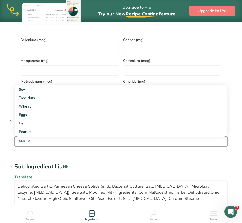
scroll to position [347, 0]
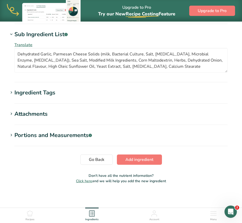
scroll to position [469, 0]
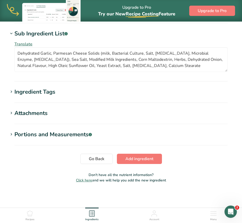
click at [64, 135] on div "Portions and Measurements .a-a{fill:#347362;}.b-a{fill:#fff;}" at bounding box center [52, 135] width 77 height 8
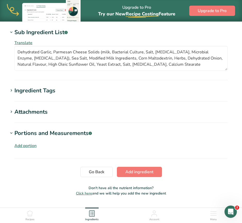
click at [64, 135] on div "Portions and Measurements .a-a{fill:#347362;}.b-a{fill:#fff;}" at bounding box center [52, 133] width 77 height 8
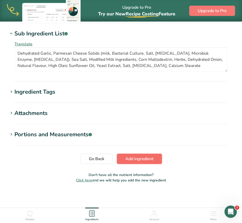
click at [147, 160] on span "Add ingredient" at bounding box center [139, 159] width 28 height 6
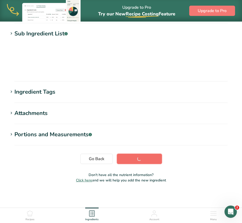
scroll to position [64, 0]
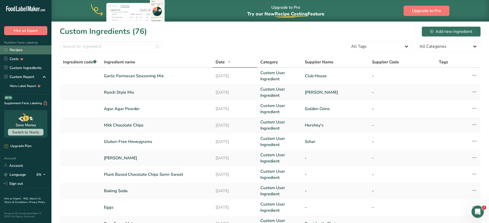
click at [13, 52] on link "Recipes" at bounding box center [25, 50] width 51 height 9
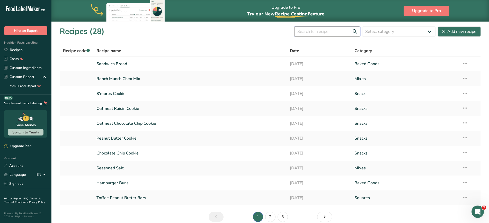
click at [324, 35] on input "text" at bounding box center [327, 31] width 66 height 10
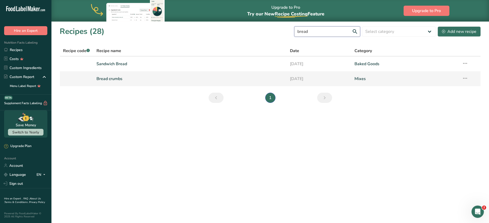
type input "bread"
click at [140, 77] on link "Bread crumbs" at bounding box center [189, 79] width 187 height 11
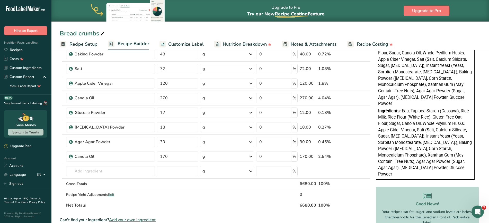
scroll to position [175, 0]
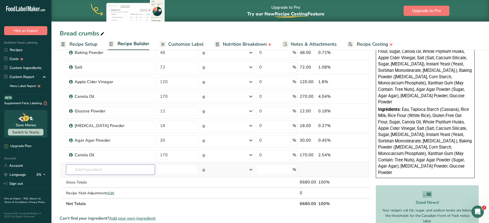
click at [89, 168] on input "text" at bounding box center [110, 170] width 89 height 10
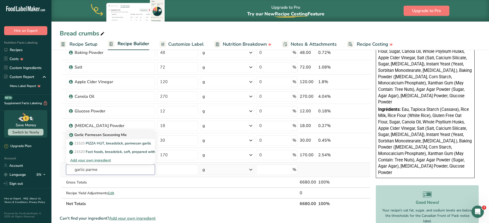
type input "garlic parme"
click at [99, 133] on p "Garlic Parmesan Seasoning Mix" at bounding box center [98, 134] width 56 height 5
type input "Garlic Parmesan Seasoning Mix"
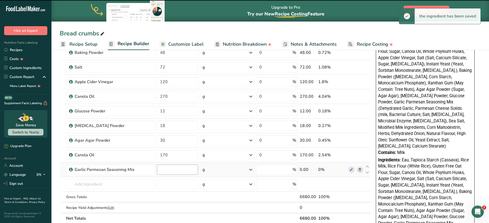
type input "0"
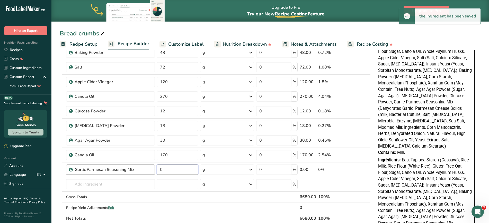
drag, startPoint x: 184, startPoint y: 172, endPoint x: 154, endPoint y: 172, distance: 30.1
click at [154, 172] on tr "Garlic Parmesan Seasoning Mix 0 g Weight Units g kg mg See more Volume Units l …" at bounding box center [215, 170] width 310 height 15
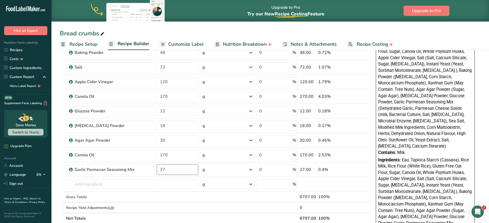
type input "27"
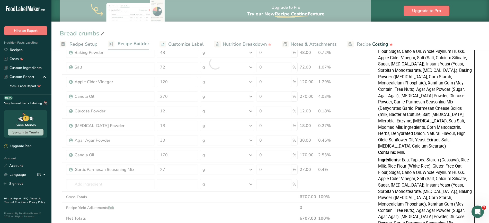
click at [57, 187] on section "Add Ingredients Manage Recipe Delete Recipe Duplicate Recipe Scale Recipe Save …" at bounding box center [269, 135] width 437 height 522
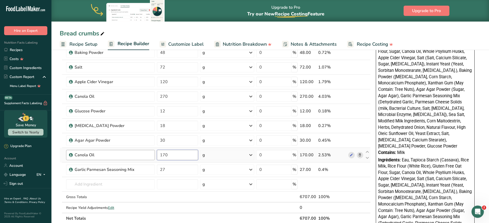
drag, startPoint x: 171, startPoint y: 154, endPoint x: 135, endPoint y: 154, distance: 35.2
click at [135, 154] on tr "Canola Oil 170 g Weight Units g kg mg See more Volume Units l mL fl oz See more…" at bounding box center [215, 155] width 310 height 15
type input "85"
click at [173, 174] on div "Ingredient * Amount * Unit * Waste * .a-a{fill:#347362;}.b-a{fill:#fff;} Grams …" at bounding box center [215, 64] width 311 height 322
drag, startPoint x: 171, startPoint y: 170, endPoint x: 146, endPoint y: 170, distance: 24.7
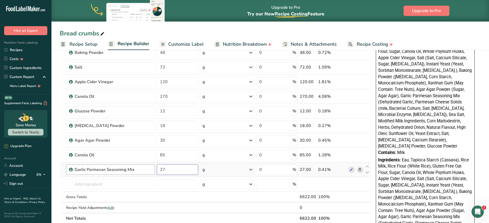
click at [146, 170] on tr "Garlic Parmesan Seasoning Mix 27 g Weight Units g kg mg See more Volume Units l…" at bounding box center [215, 170] width 310 height 15
type input "13.5"
click at [57, 183] on section "Add Ingredients Manage Recipe Delete Recipe Duplicate Recipe Scale Recipe Save …" at bounding box center [269, 135] width 437 height 522
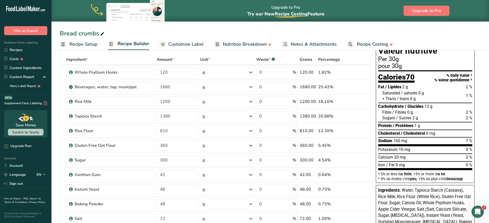
scroll to position [2, 0]
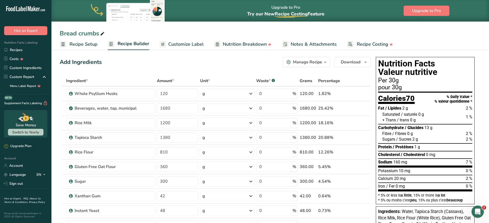
click at [193, 44] on span "Customize Label" at bounding box center [185, 44] width 35 height 7
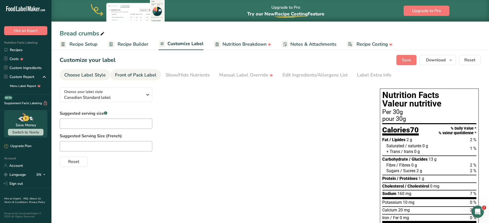
click at [135, 74] on div "Front of Pack Label" at bounding box center [135, 75] width 41 height 7
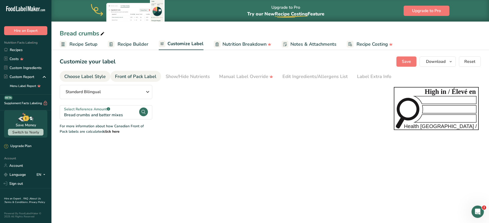
click at [87, 74] on div "Choose Label Style" at bounding box center [84, 76] width 41 height 7
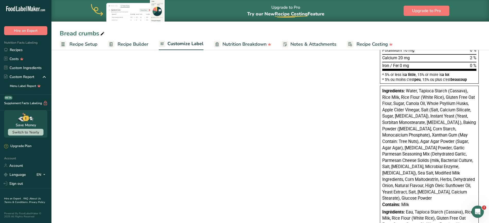
scroll to position [155, 0]
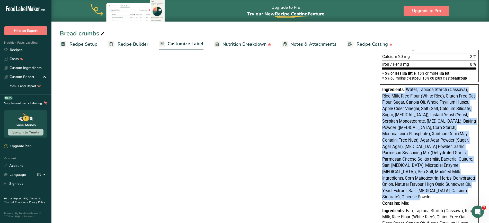
drag, startPoint x: 470, startPoint y: 190, endPoint x: 405, endPoint y: 90, distance: 119.6
click at [405, 90] on div "Ingredients: Water, Tapioca Starch (Cassava), Rice Milk, Rice Flour (White Rice…" at bounding box center [429, 144] width 94 height 114
copy div "Water, Tapioca Starch (Cassava), Rice Milk, Rice Flour (White Rice), Gluten Fre…"
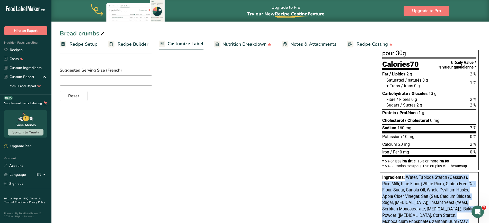
scroll to position [0, 0]
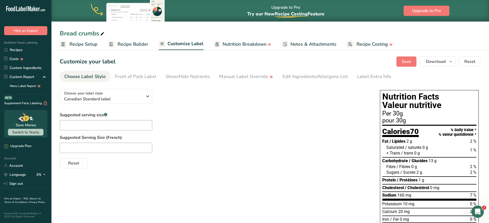
click at [125, 43] on span "Recipe Builder" at bounding box center [133, 44] width 31 height 7
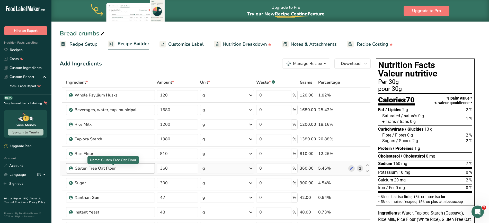
click at [109, 171] on div "Gluten Free Oat Flour" at bounding box center [107, 169] width 64 height 6
click at [119, 169] on div "Gluten Free Oat Flour" at bounding box center [107, 169] width 64 height 6
click at [351, 169] on icon at bounding box center [351, 168] width 4 height 5
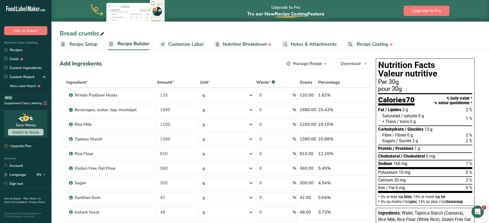
click at [103, 35] on icon at bounding box center [102, 33] width 5 height 7
type input "Bread crumbs OATS"
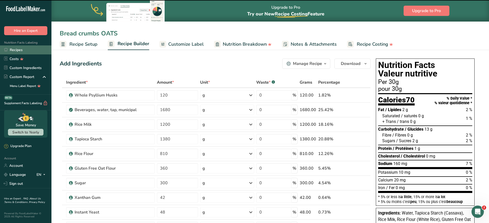
click at [22, 49] on link "Recipes" at bounding box center [25, 50] width 51 height 9
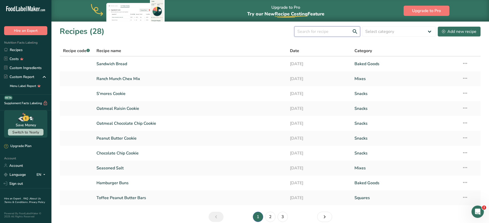
click at [330, 32] on input "text" at bounding box center [327, 31] width 66 height 10
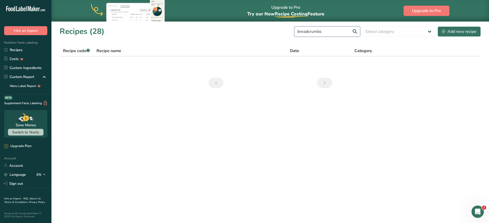
click at [312, 31] on input "breadcrumbs" at bounding box center [327, 31] width 66 height 10
type input "bread crumbs"
click at [467, 65] on icon at bounding box center [465, 63] width 6 height 9
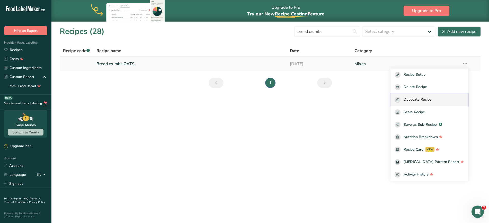
click at [426, 96] on button "Duplicate Recipe" at bounding box center [429, 100] width 78 height 13
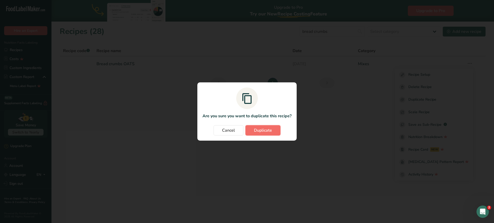
click at [261, 133] on span "Duplicate" at bounding box center [263, 131] width 18 height 6
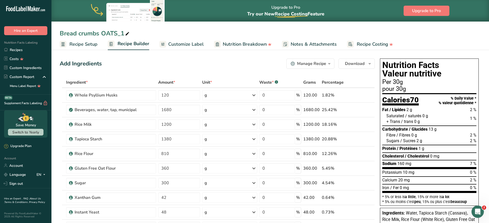
click at [112, 32] on div "Bread crumbs OATS_1" at bounding box center [95, 33] width 71 height 9
drag, startPoint x: 102, startPoint y: 33, endPoint x: 131, endPoint y: 34, distance: 28.8
click at [131, 34] on input "Bread crumbs OATS_1" at bounding box center [270, 33] width 421 height 9
type input "Bread crumbs SORGHUM"
click at [364, 168] on icon at bounding box center [364, 168] width 4 height 5
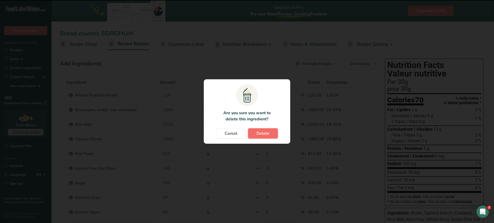
click at [257, 131] on span "Delete" at bounding box center [262, 134] width 13 height 6
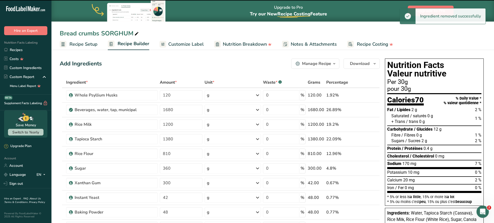
type input "300"
type input "42"
type input "48"
type input "72"
type input "120"
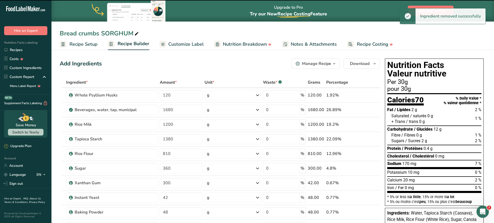
type input "270"
type input "12"
type input "18"
type input "30"
type input "85"
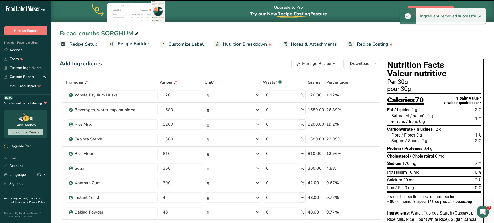
type input "13.5"
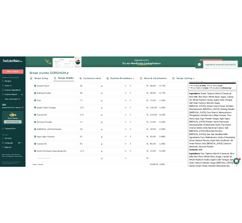
scroll to position [175, 0]
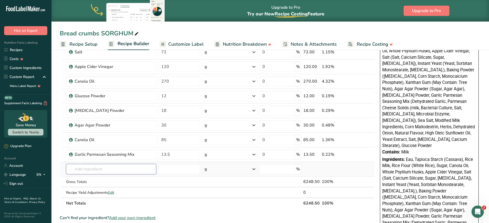
click at [140, 168] on input "text" at bounding box center [111, 169] width 90 height 10
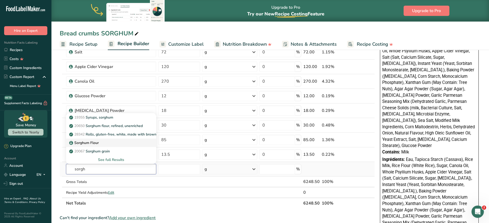
type input "sorgh"
click at [88, 145] on p "Sorghum Flour" at bounding box center [84, 142] width 29 height 5
type input "Sorghum Flour"
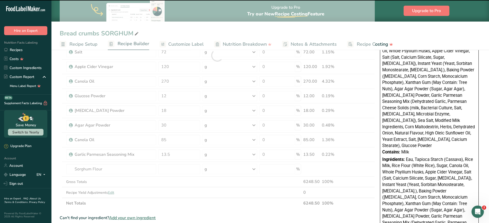
type input "0"
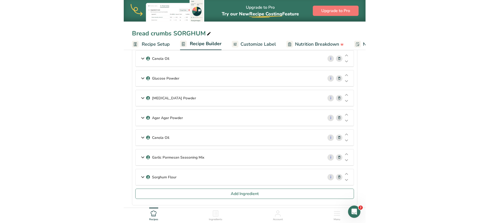
scroll to position [262, 0]
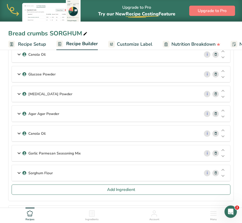
click at [34, 175] on p "Sorghum Flour" at bounding box center [40, 173] width 24 height 5
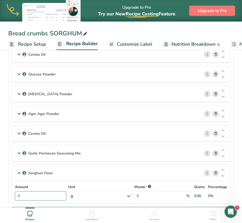
drag, startPoint x: 32, startPoint y: 196, endPoint x: 0, endPoint y: 192, distance: 32.7
type input "360"
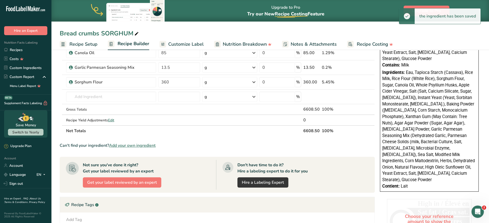
click at [254, 138] on section "Ingredient * Amount * Unit * Waste * .a-a{fill:#347362;}.b-a{fill:#fff;} Grams …" at bounding box center [217, 53] width 315 height 477
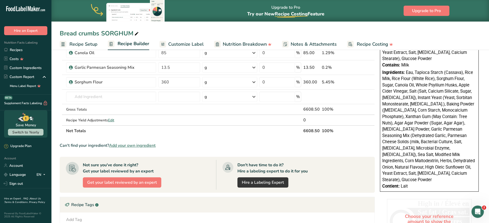
click at [429, 207] on div "Choose your reference amount to show the Front of Pack calculations" at bounding box center [429, 221] width 85 height 45
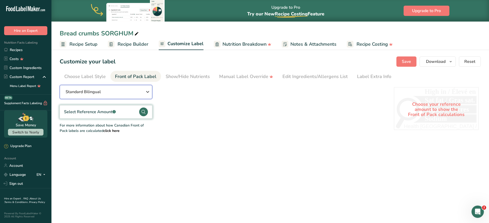
click at [122, 93] on div "Standard Bilingual" at bounding box center [106, 92] width 80 height 6
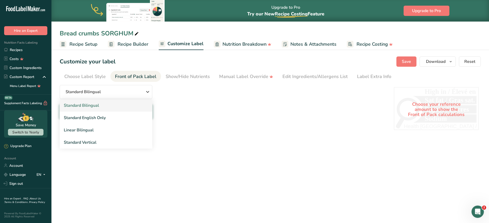
click at [112, 107] on link "Standard Bilingual" at bounding box center [106, 106] width 93 height 12
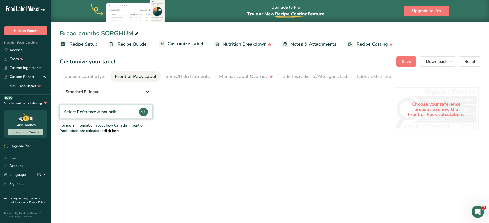
click at [109, 113] on div "Select Reference Amount .a-a{fill:#347362;}.b-a{fill:#fff;}" at bounding box center [90, 112] width 52 height 6
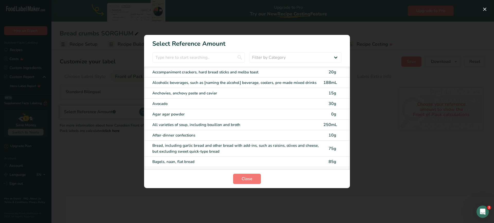
click at [220, 52] on section "Select Reference Amount Filter by Category All Bakery products and substitutes …" at bounding box center [247, 112] width 206 height 154
click at [215, 57] on input "FOP Category Selection Modal" at bounding box center [198, 57] width 93 height 10
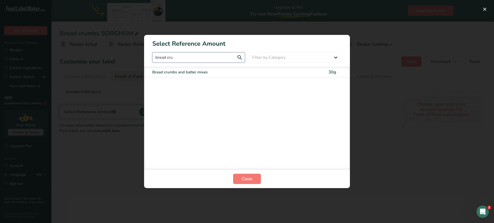
type input "bread cru"
click at [208, 72] on div "Bread crumbs and batter mixes" at bounding box center [236, 72] width 168 height 6
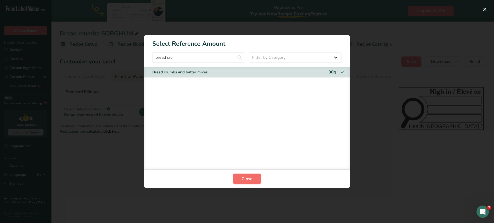
click at [250, 176] on span "Close" at bounding box center [246, 179] width 11 height 6
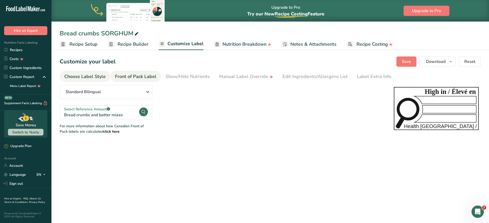
click at [88, 75] on div "Choose Label Style" at bounding box center [84, 76] width 41 height 7
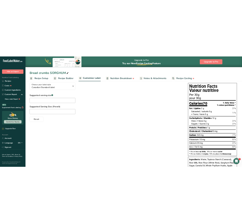
scroll to position [37, 0]
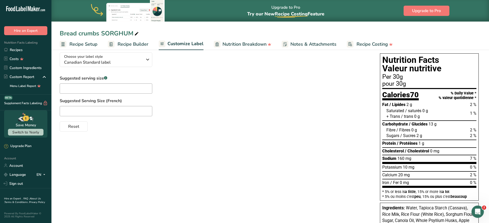
click at [135, 43] on span "Recipe Builder" at bounding box center [133, 44] width 31 height 7
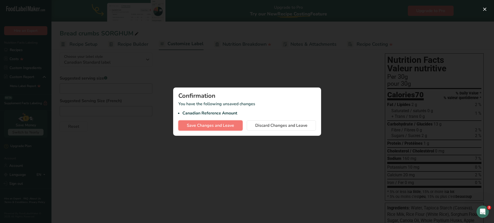
click at [222, 127] on span "Save Changes and Leave" at bounding box center [210, 126] width 47 height 6
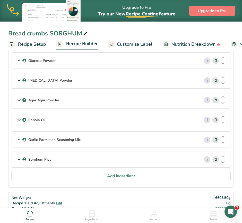
scroll to position [277, 0]
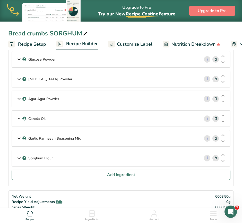
click at [216, 138] on icon at bounding box center [216, 138] width 4 height 5
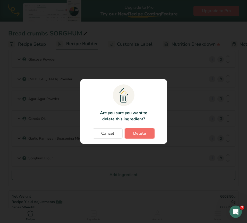
click at [139, 133] on span "Delete" at bounding box center [139, 134] width 13 height 6
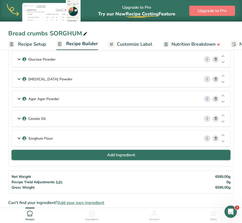
click at [52, 153] on button "Add Ingredient" at bounding box center [121, 155] width 219 height 10
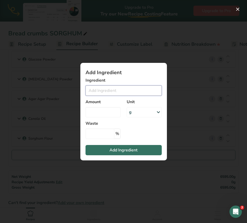
click at [110, 94] on input "Add ingredient modal" at bounding box center [123, 91] width 76 height 10
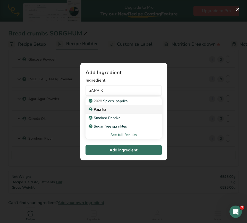
click at [105, 107] on p "Paprika" at bounding box center [97, 109] width 16 height 5
type input "Paprika"
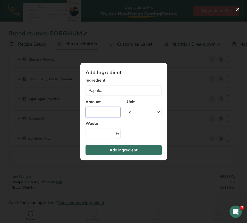
click at [106, 112] on input "Add ingredient modal" at bounding box center [102, 112] width 35 height 10
click at [98, 109] on input "Add ingredient modal" at bounding box center [102, 112] width 35 height 10
type input "1.42"
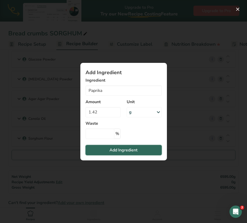
click at [111, 152] on span "Add Ingredient" at bounding box center [123, 150] width 28 height 6
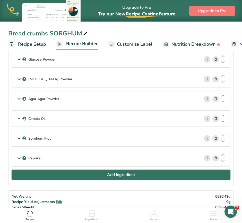
click at [83, 176] on button "Add Ingredient" at bounding box center [121, 175] width 219 height 10
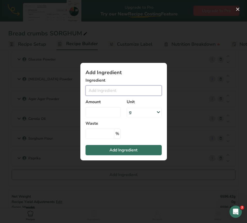
click at [119, 90] on input "Add ingredient modal" at bounding box center [123, 91] width 76 height 10
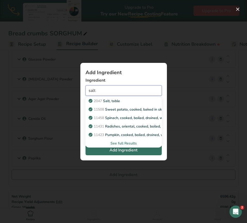
type input "salt"
click at [118, 144] on div "See full Results" at bounding box center [123, 143] width 68 height 5
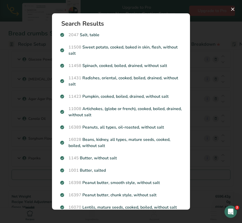
drag, startPoint x: 184, startPoint y: 51, endPoint x: 190, endPoint y: 78, distance: 28.1
click at [190, 78] on div "Search Results 2047 Salt, table 11508 Sweet potato, cooked, baked in skin, fles…" at bounding box center [121, 111] width 154 height 213
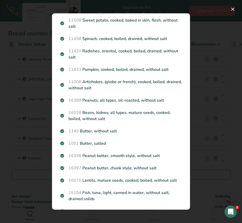
scroll to position [0, 0]
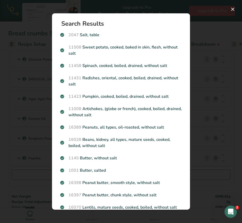
click at [5, 197] on div "Search results modal" at bounding box center [121, 111] width 242 height 223
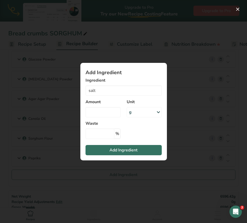
click at [96, 190] on div "Add ingredient modal" at bounding box center [123, 111] width 247 height 223
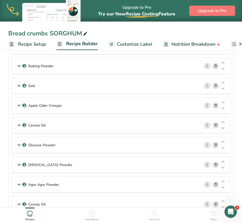
scroll to position [184, 0]
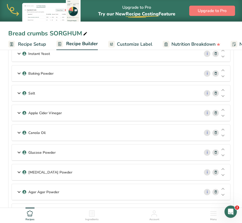
click at [19, 93] on icon at bounding box center [19, 93] width 6 height 9
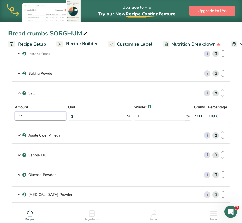
click at [37, 115] on input "72" at bounding box center [40, 116] width 51 height 9
type input "75"
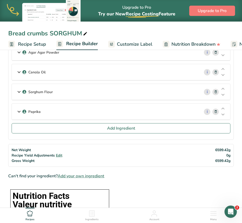
scroll to position [397, 0]
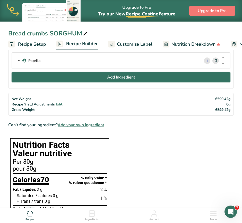
click at [125, 75] on span "Add Ingredient" at bounding box center [121, 77] width 28 height 6
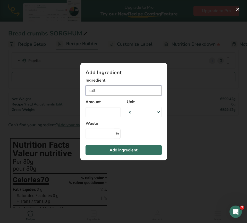
drag, startPoint x: 119, startPoint y: 89, endPoint x: 63, endPoint y: 88, distance: 56.3
click at [63, 88] on div "Add Ingredient Ingredient salt 2047 Salt, table 11508 Sweet potato, cooked, bak…" at bounding box center [123, 111] width 247 height 223
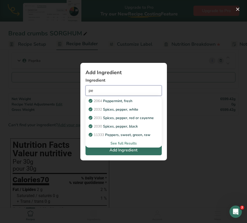
type input "p"
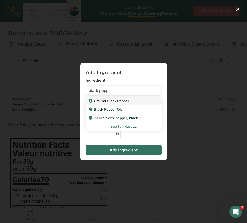
click at [119, 100] on p "Ground Black Pepper" at bounding box center [108, 100] width 39 height 5
type input "Ground Black Pepper"
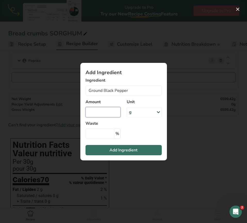
click at [113, 110] on input "Add ingredient modal" at bounding box center [102, 112] width 35 height 10
type input "1.42"
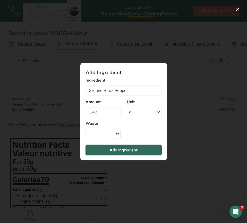
click at [117, 149] on span "Add Ingredient" at bounding box center [123, 150] width 28 height 6
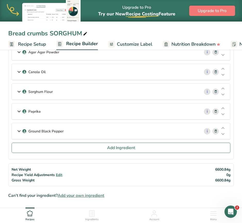
scroll to position [345, 0]
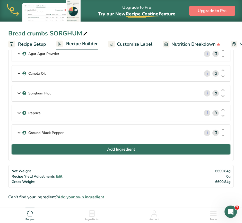
click at [96, 151] on button "Add Ingredient" at bounding box center [121, 150] width 219 height 10
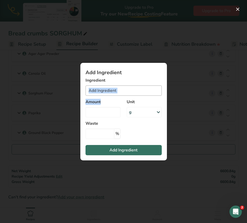
click at [108, 95] on section "Add Ingredient Ingredient Ground Black Pepper Black Pepper Oil 2030 Spices, pep…" at bounding box center [123, 112] width 86 height 98
click at [115, 92] on input "Add ingredient modal" at bounding box center [123, 91] width 76 height 10
click at [123, 90] on input "Add ingredient modal" at bounding box center [123, 91] width 76 height 10
click at [135, 91] on input "Add ingredient modal" at bounding box center [123, 91] width 76 height 10
click at [150, 76] on section "Add Ingredient Ingredient Ground Black Pepper Black Pepper Oil 2030 Spices, pep…" at bounding box center [123, 112] width 86 height 98
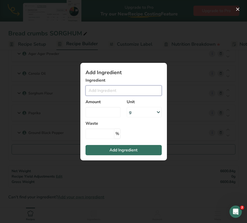
click at [127, 92] on input "Add ingredient modal" at bounding box center [123, 91] width 76 height 10
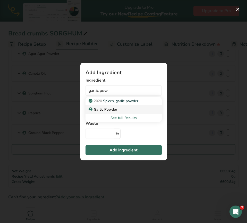
click at [109, 106] on link "Garlic Powder" at bounding box center [123, 109] width 76 height 8
type input "Garlic Powder"
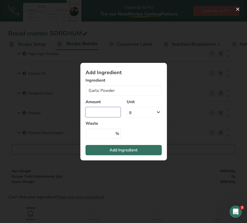
click at [105, 112] on input "Add ingredient modal" at bounding box center [102, 112] width 35 height 10
type input "3"
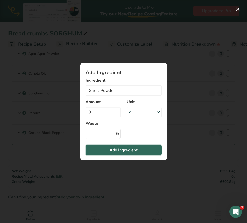
click at [105, 154] on button "Add Ingredient" at bounding box center [123, 150] width 76 height 10
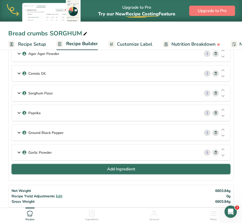
click at [103, 174] on button "Add Ingredient" at bounding box center [121, 169] width 219 height 10
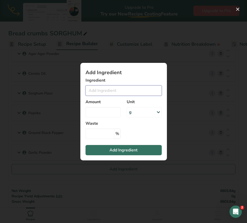
click at [120, 93] on input "Add ingredient modal" at bounding box center [123, 91] width 76 height 10
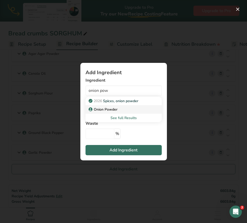
click at [111, 111] on p "Onion Powder" at bounding box center [103, 109] width 28 height 5
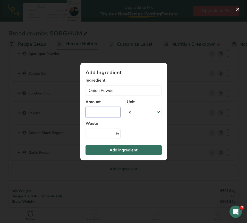
click at [111, 111] on input "Add ingredient modal" at bounding box center [102, 112] width 35 height 10
click at [107, 113] on input "Add ingredient modal" at bounding box center [102, 112] width 35 height 10
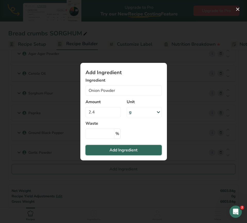
click at [117, 151] on span "Add Ingredient" at bounding box center [123, 150] width 28 height 6
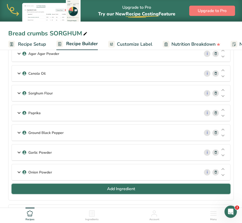
click at [136, 192] on button "Add Ingredient" at bounding box center [121, 189] width 219 height 10
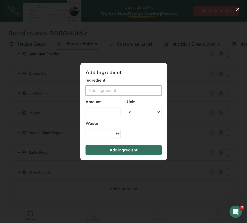
click at [141, 90] on input "Add ingredient modal" at bounding box center [123, 91] width 76 height 10
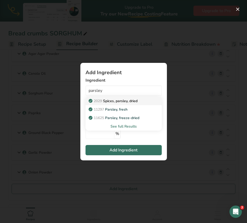
click at [131, 102] on p "2029 Spices, parsley, dried" at bounding box center [113, 100] width 48 height 5
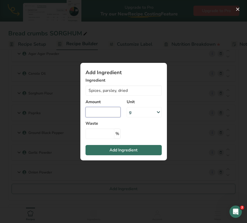
click at [115, 113] on input "Add ingredient modal" at bounding box center [102, 112] width 35 height 10
click at [115, 154] on button "Add Ingredient" at bounding box center [123, 150] width 76 height 10
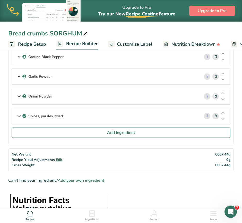
scroll to position [423, 0]
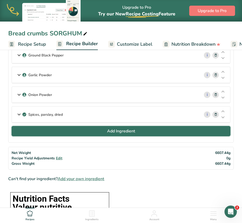
click at [116, 135] on button "Add Ingredient" at bounding box center [121, 131] width 219 height 10
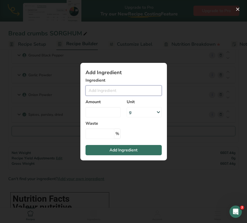
click at [118, 87] on input "Add ingredient modal" at bounding box center [123, 91] width 76 height 10
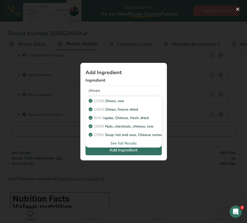
click at [126, 144] on div "See full Results" at bounding box center [123, 143] width 68 height 5
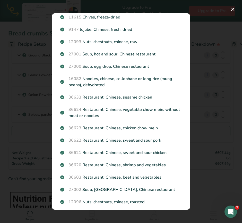
scroll to position [0, 0]
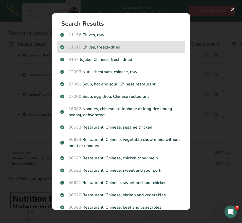
click at [117, 49] on p "11615 Chives, freeze-dried" at bounding box center [120, 47] width 121 height 6
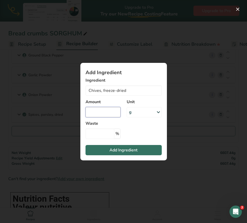
click at [100, 110] on input "Add ingredient modal" at bounding box center [102, 112] width 35 height 10
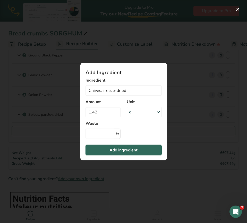
click at [113, 150] on span "Add Ingredient" at bounding box center [123, 150] width 28 height 6
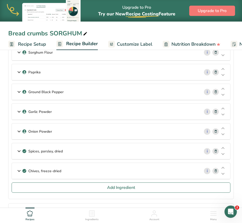
scroll to position [387, 0]
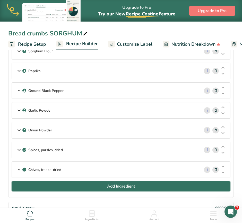
click at [113, 189] on span "Add Ingredient" at bounding box center [121, 187] width 28 height 6
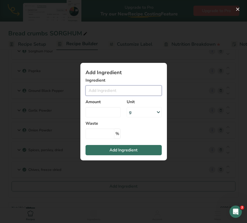
click at [110, 93] on input "Add ingredient modal" at bounding box center [123, 91] width 76 height 10
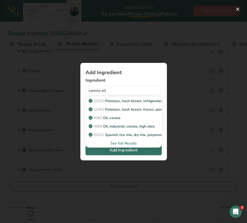
click at [127, 143] on div "See full Results" at bounding box center [123, 143] width 68 height 5
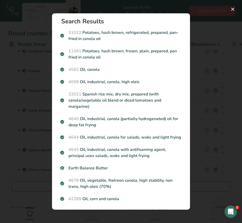
scroll to position [0, 0]
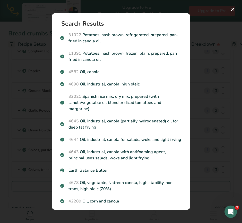
click at [6, 181] on div "Search results modal" at bounding box center [121, 111] width 242 height 223
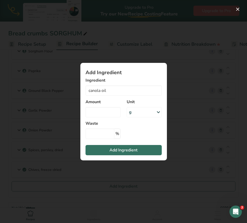
click at [8, 161] on div "Add ingredient modal" at bounding box center [123, 111] width 247 height 223
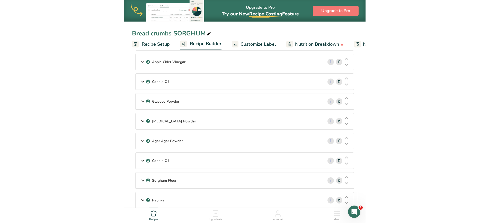
scroll to position [242, 0]
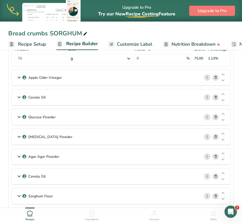
click at [18, 97] on icon at bounding box center [19, 97] width 6 height 9
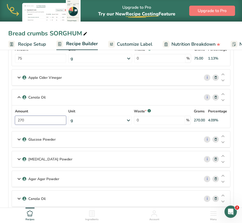
drag, startPoint x: 48, startPoint y: 118, endPoint x: 0, endPoint y: 124, distance: 48.5
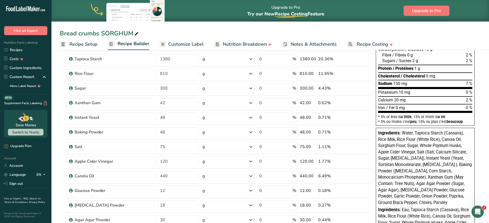
scroll to position [97, 0]
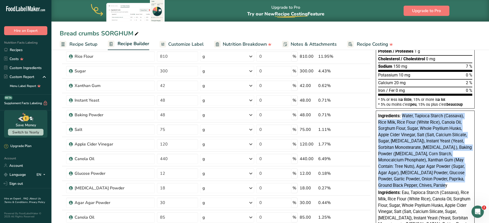
drag, startPoint x: 436, startPoint y: 185, endPoint x: 402, endPoint y: 114, distance: 78.3
click at [402, 114] on div "Ingredients: Water, Tapioca Starch (Cassava), Rice Milk, Rice Flour (White Rice…" at bounding box center [425, 151] width 94 height 76
click at [437, 178] on span "Water, Tapioca Starch (Cassava), Rice Milk, Rice Flour (White Rice), Canola Oil…" at bounding box center [425, 151] width 94 height 75
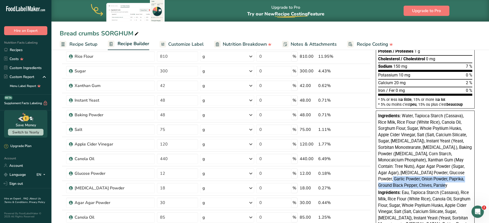
drag, startPoint x: 377, startPoint y: 179, endPoint x: 440, endPoint y: 184, distance: 62.7
click at [440, 184] on div "Ingredients: Water, Tapioca Starch (Cassava), Rice Milk, Rice Flour (White Rice…" at bounding box center [425, 190] width 99 height 158
copy span "Garlic Powder, Onion Powder, Paprika, Ground Black Pepper, Chives, Parsley"
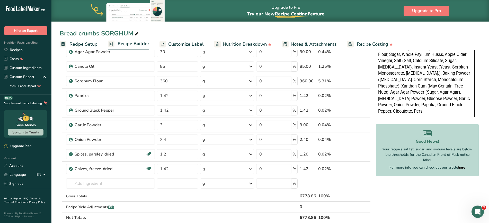
scroll to position [245, 0]
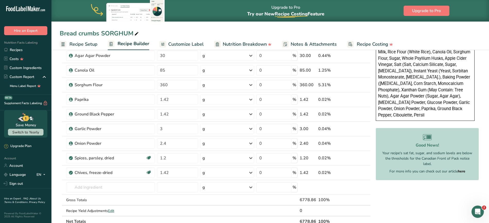
click at [361, 86] on span at bounding box center [360, 85] width 6 height 6
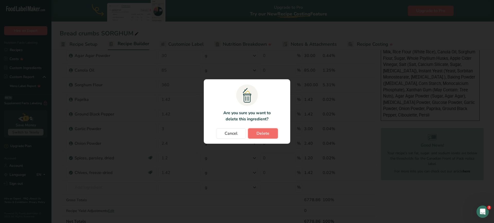
click at [267, 135] on span "Delete" at bounding box center [262, 134] width 13 height 6
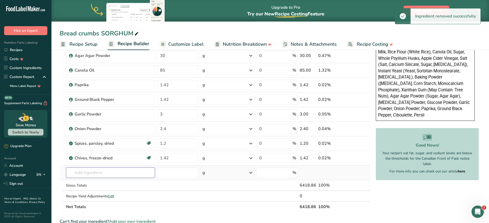
click at [105, 175] on input "text" at bounding box center [110, 173] width 89 height 10
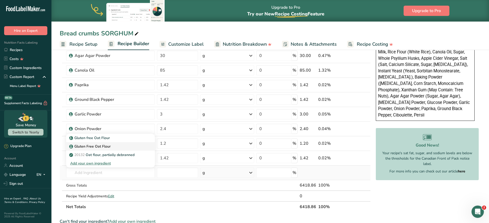
click at [93, 141] on p "Gluten Free Oat Flour" at bounding box center [90, 138] width 40 height 5
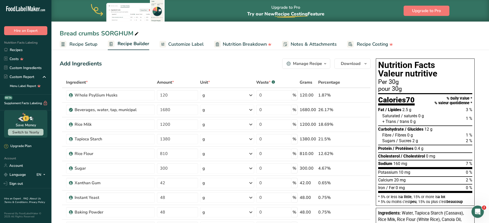
scroll to position [2, 0]
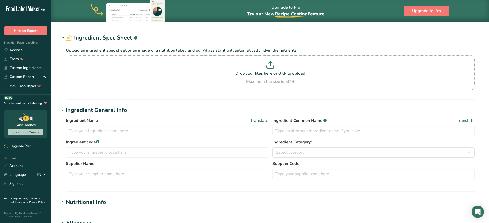
type input "Gluten Free Oat Flour"
